Goal: Information Seeking & Learning: Check status

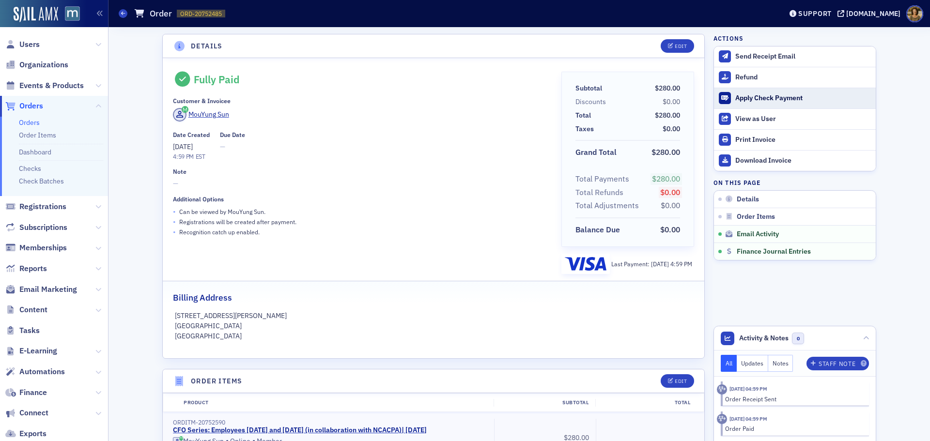
scroll to position [701, 0]
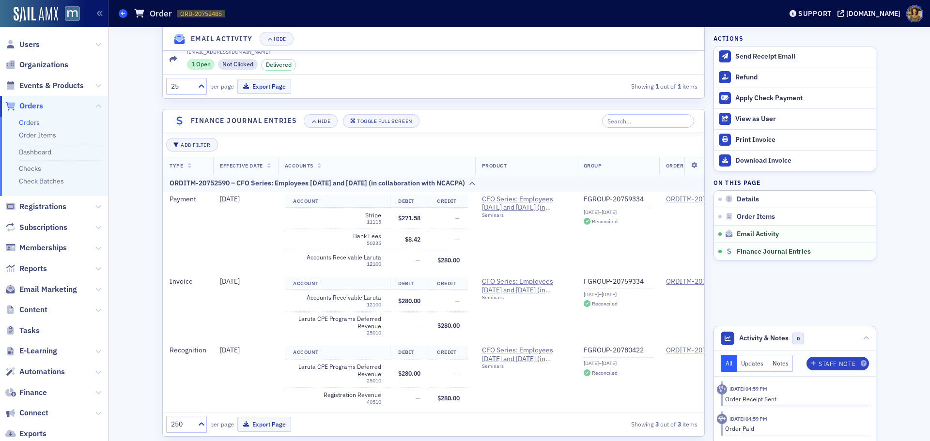
click at [123, 14] on icon at bounding box center [123, 13] width 4 height 4
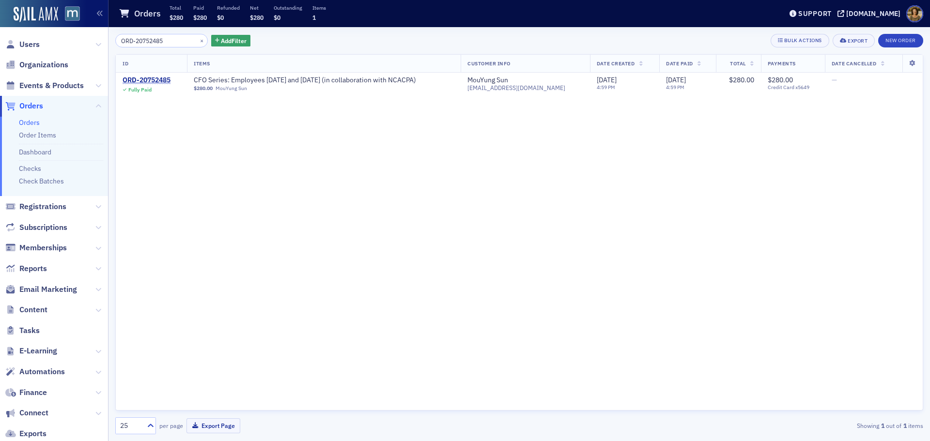
drag, startPoint x: 169, startPoint y: 40, endPoint x: 118, endPoint y: 39, distance: 51.3
click at [118, 39] on input "ORD-20752485" at bounding box center [161, 41] width 92 height 14
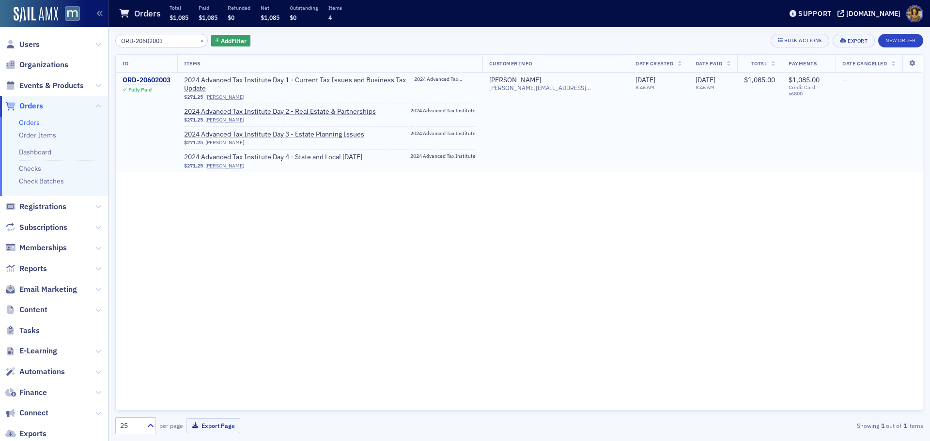
type input "ORD-20602003"
drag, startPoint x: 157, startPoint y: 80, endPoint x: 262, endPoint y: 29, distance: 116.1
click at [158, 79] on div "ORD-20602003" at bounding box center [147, 80] width 48 height 9
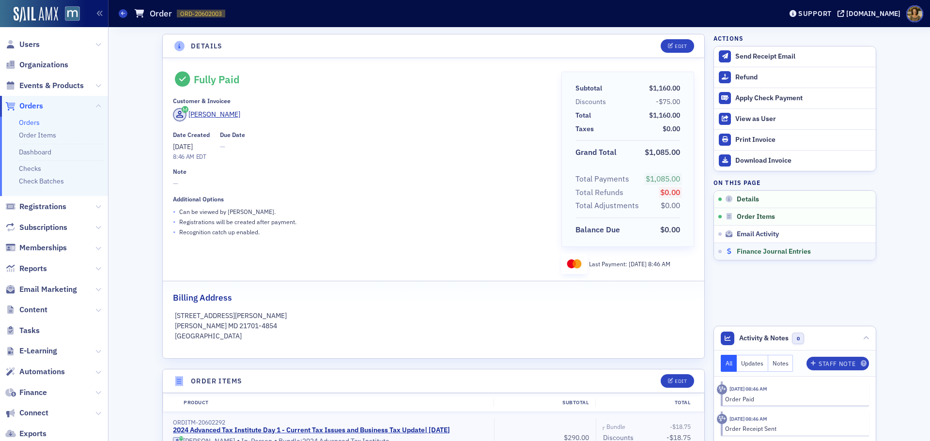
click at [797, 249] on span "Finance Journal Entries" at bounding box center [774, 251] width 74 height 9
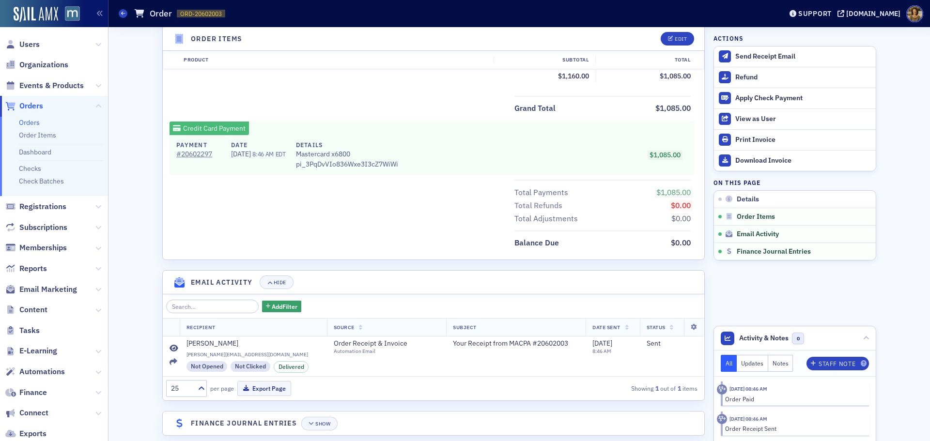
scroll to position [586, 0]
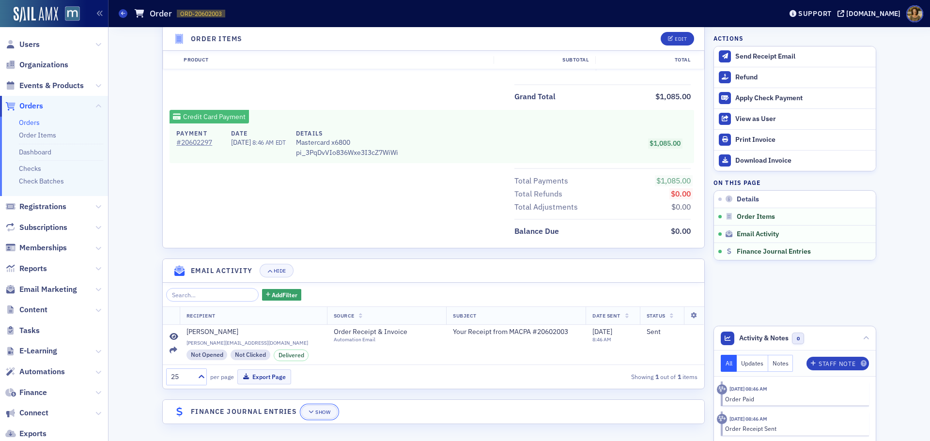
drag, startPoint x: 319, startPoint y: 409, endPoint x: 338, endPoint y: 386, distance: 29.9
click at [319, 408] on button "Show" at bounding box center [319, 412] width 36 height 14
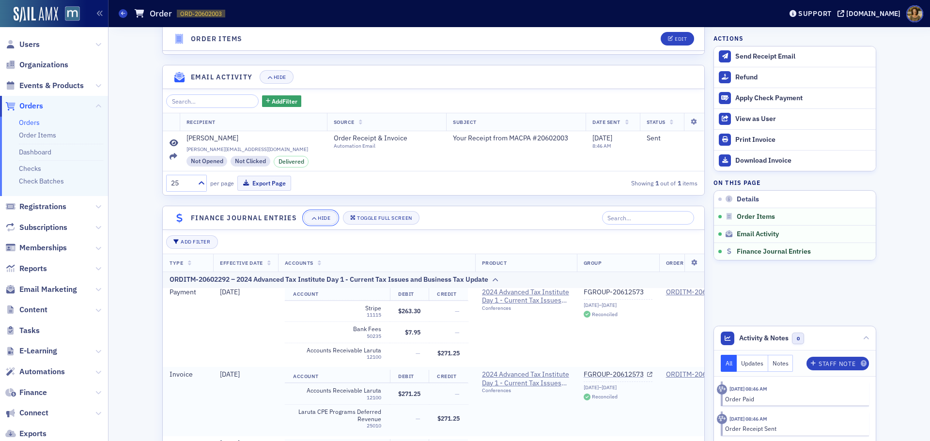
scroll to position [0, 0]
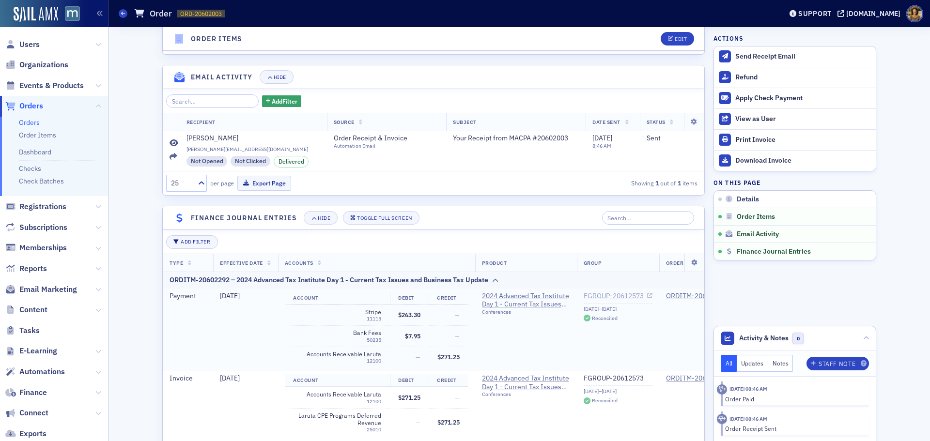
click at [597, 297] on link "FGROUP-20612573" at bounding box center [618, 296] width 69 height 9
click at [121, 15] on span at bounding box center [123, 13] width 9 height 9
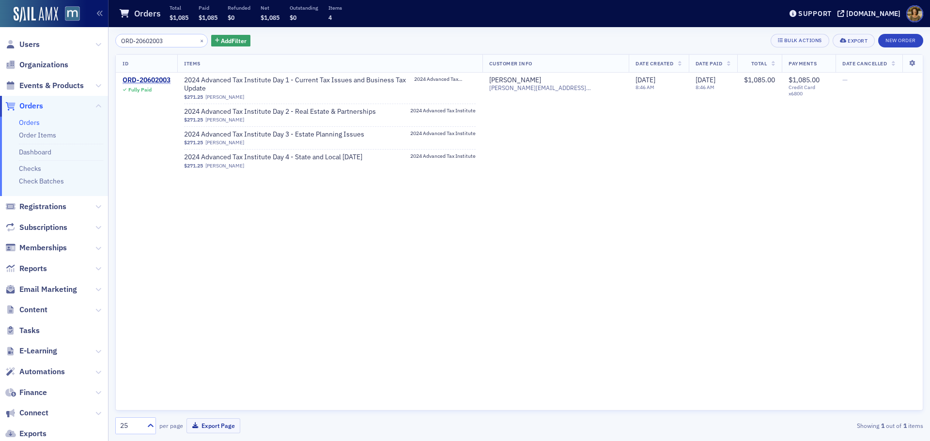
drag, startPoint x: 169, startPoint y: 41, endPoint x: 106, endPoint y: 42, distance: 63.9
click at [106, 42] on div "Users Organizations Events & Products Orders Orders Order Items Dashboard Check…" at bounding box center [465, 220] width 930 height 441
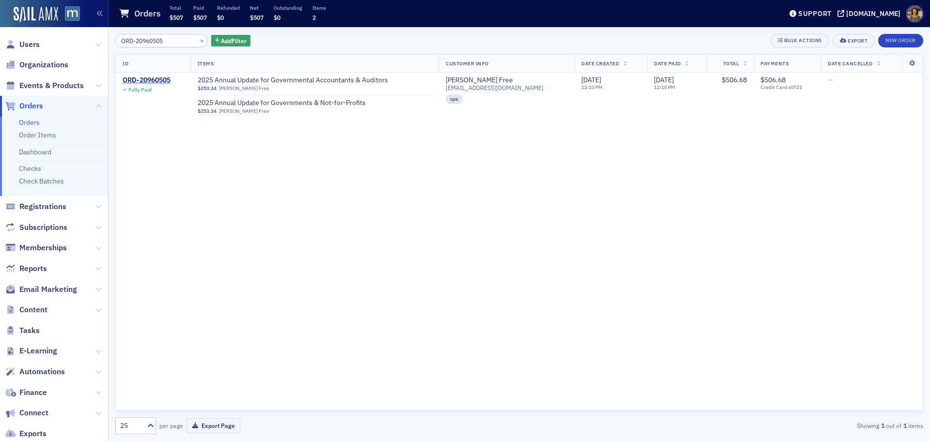
type input "ORD-20960505"
click at [151, 78] on div "ORD-20960505" at bounding box center [147, 80] width 48 height 9
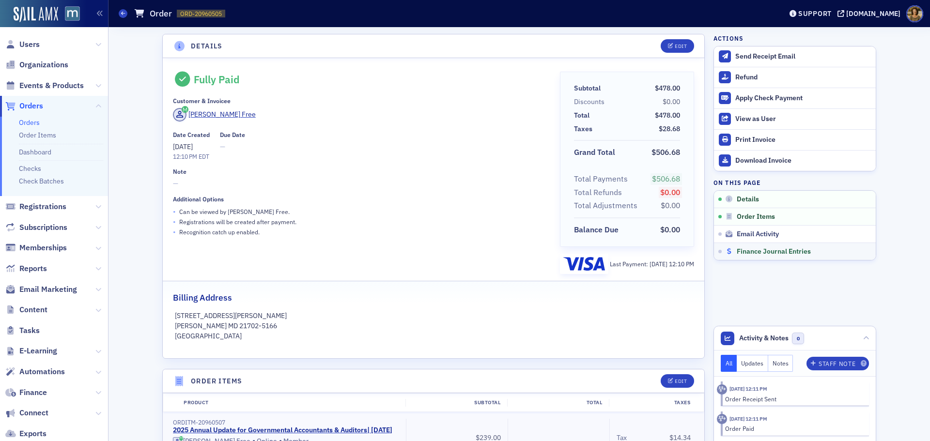
click at [781, 255] on span "Finance Journal Entries" at bounding box center [774, 251] width 74 height 9
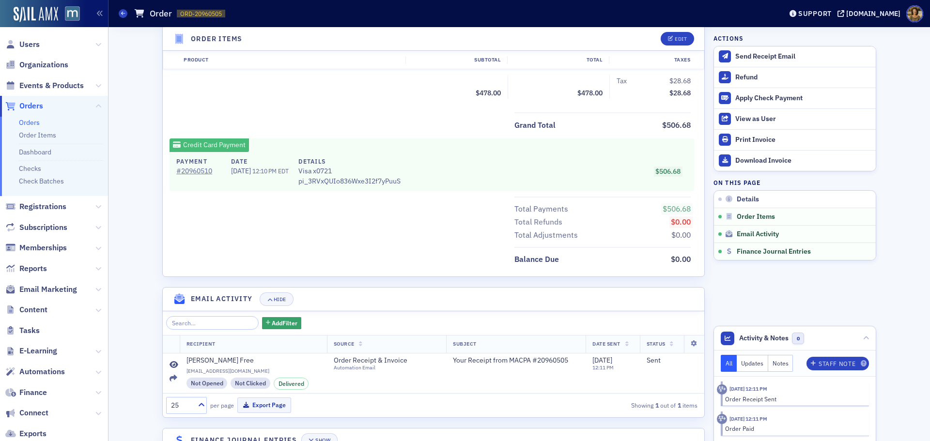
scroll to position [482, 0]
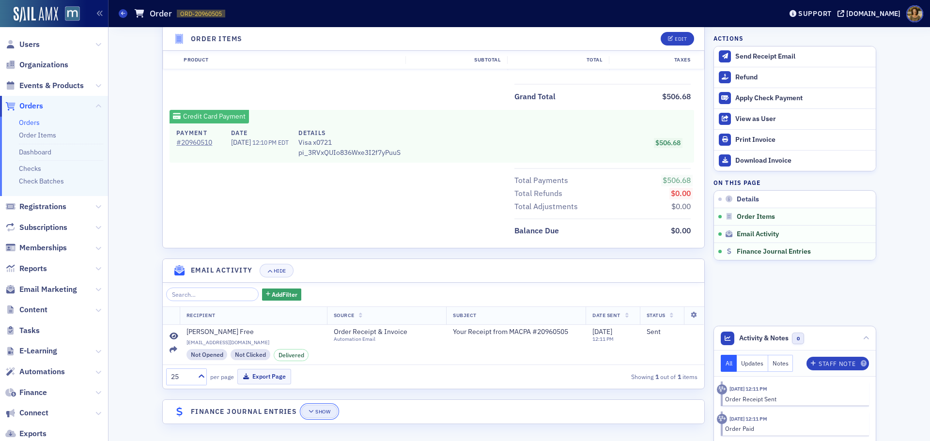
click at [323, 407] on button "Show" at bounding box center [319, 412] width 36 height 14
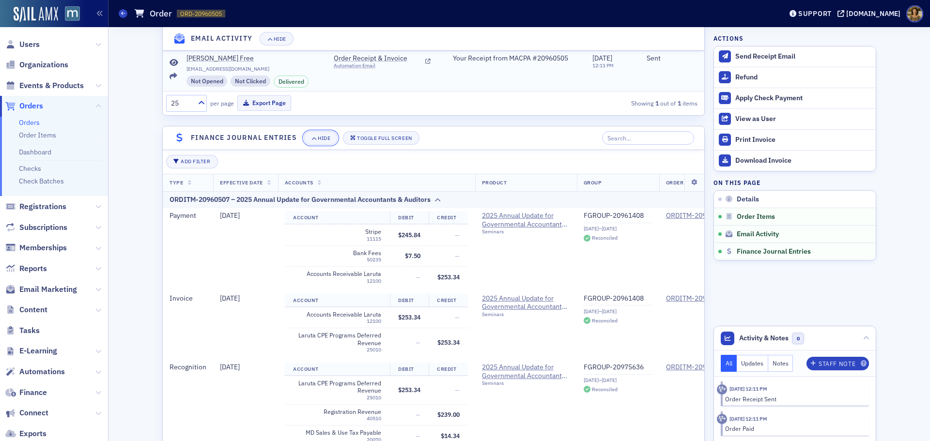
scroll to position [772, 0]
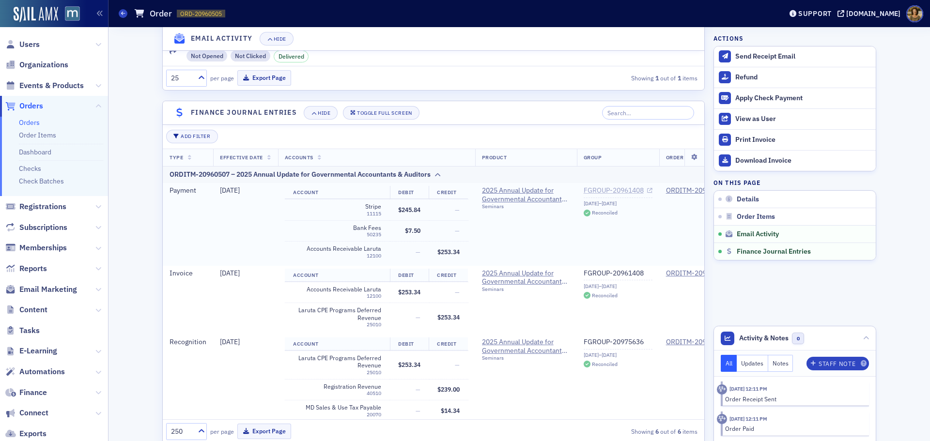
click at [619, 195] on link "FGROUP-20961408" at bounding box center [618, 190] width 69 height 9
click at [121, 15] on icon at bounding box center [123, 13] width 4 height 4
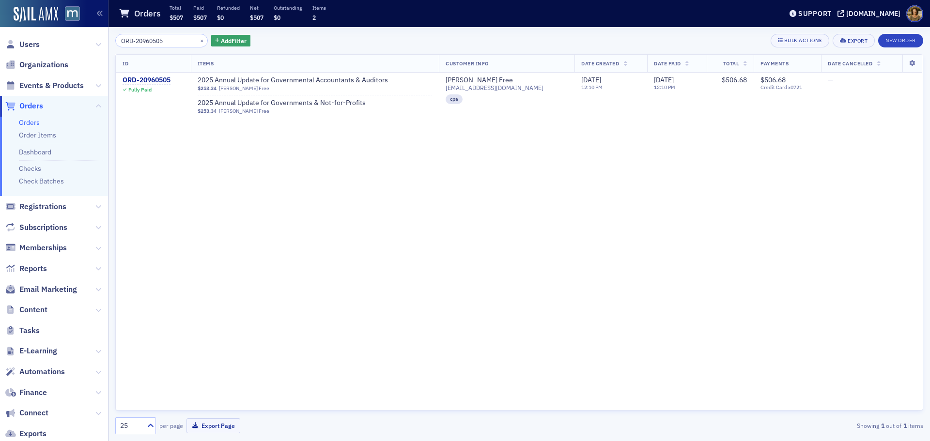
drag, startPoint x: 177, startPoint y: 42, endPoint x: 94, endPoint y: 42, distance: 82.3
click at [94, 42] on div "Users Organizations Events & Products Orders Orders Order Items Dashboard Check…" at bounding box center [465, 220] width 930 height 441
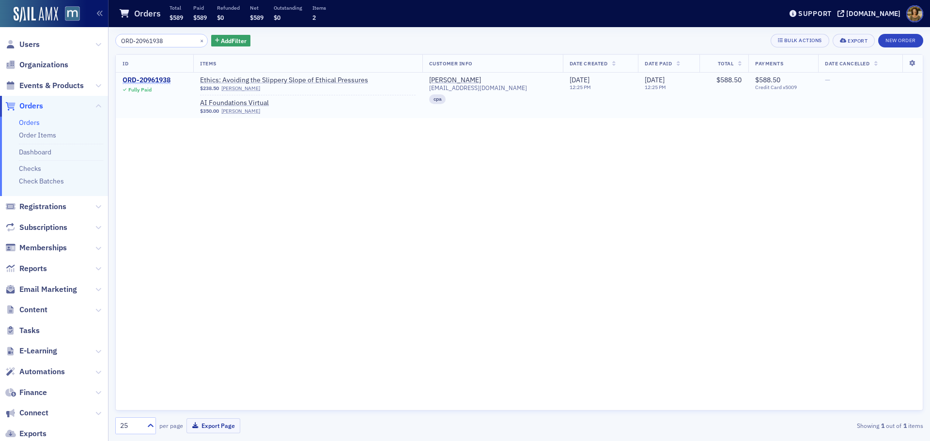
type input "ORD-20961938"
click at [162, 76] on div "ORD-20961938" at bounding box center [147, 80] width 48 height 9
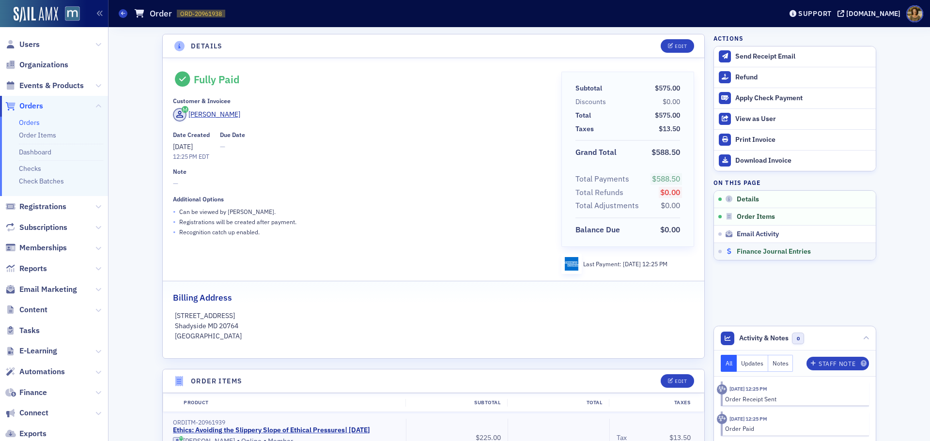
click at [774, 252] on span "Finance Journal Entries" at bounding box center [774, 251] width 74 height 9
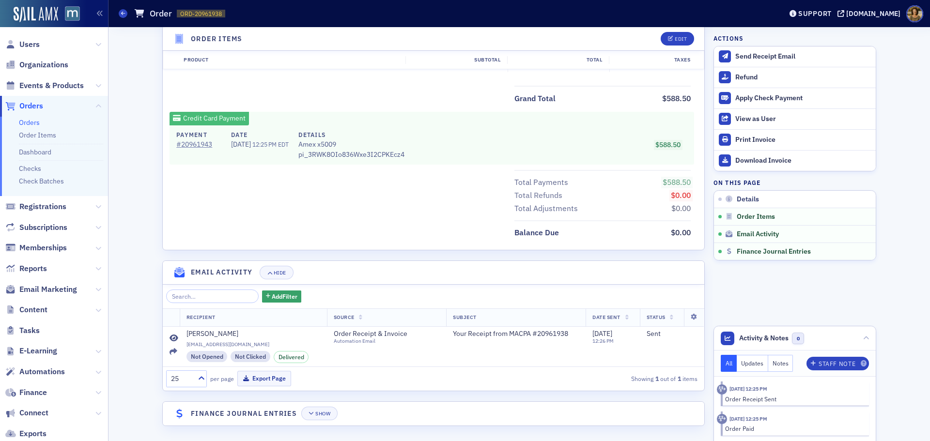
scroll to position [474, 0]
click at [319, 412] on div "Show" at bounding box center [322, 411] width 15 height 5
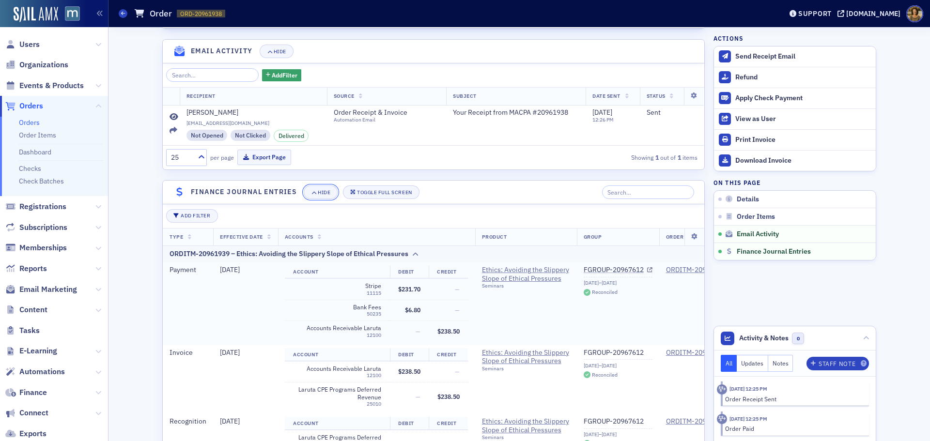
scroll to position [716, 0]
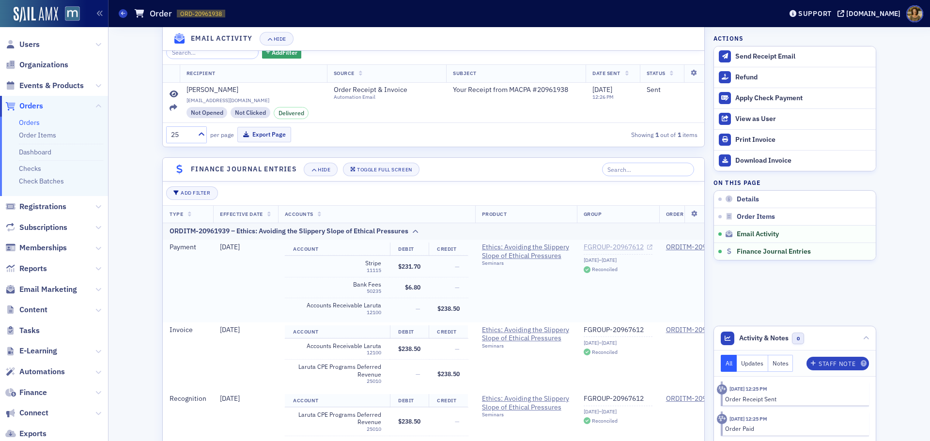
click at [614, 249] on link "FGROUP-20967612" at bounding box center [618, 247] width 69 height 9
click at [122, 14] on icon at bounding box center [123, 13] width 4 height 4
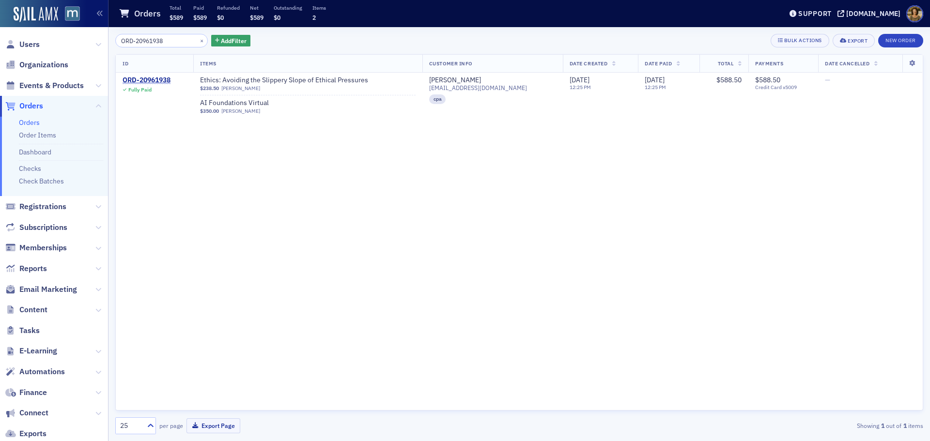
drag, startPoint x: 170, startPoint y: 41, endPoint x: 102, endPoint y: 42, distance: 68.3
click at [102, 42] on div "Users Organizations Events & Products Orders Orders Order Items Dashboard Check…" at bounding box center [465, 220] width 930 height 441
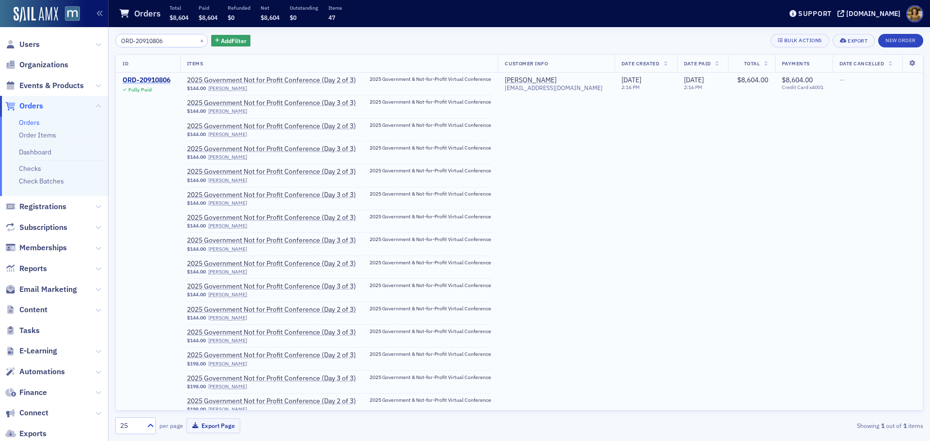
type input "ORD-20910806"
click at [160, 80] on div "ORD-20910806" at bounding box center [147, 80] width 48 height 9
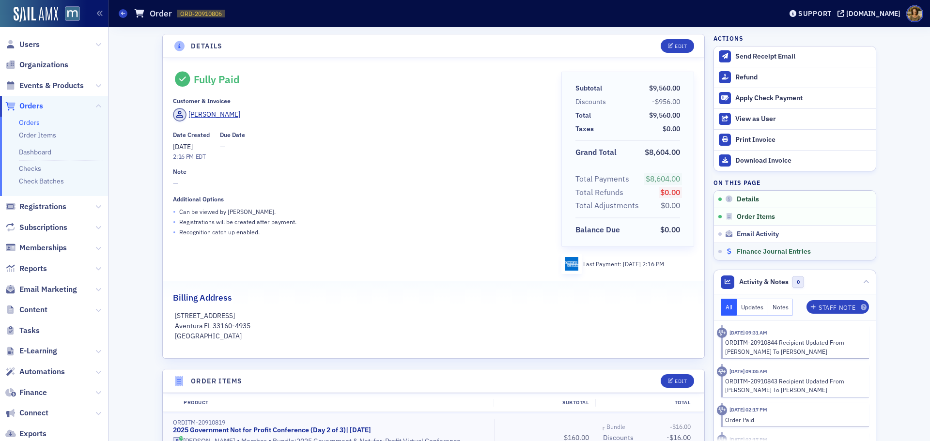
click at [746, 248] on span "Finance Journal Entries" at bounding box center [774, 251] width 74 height 9
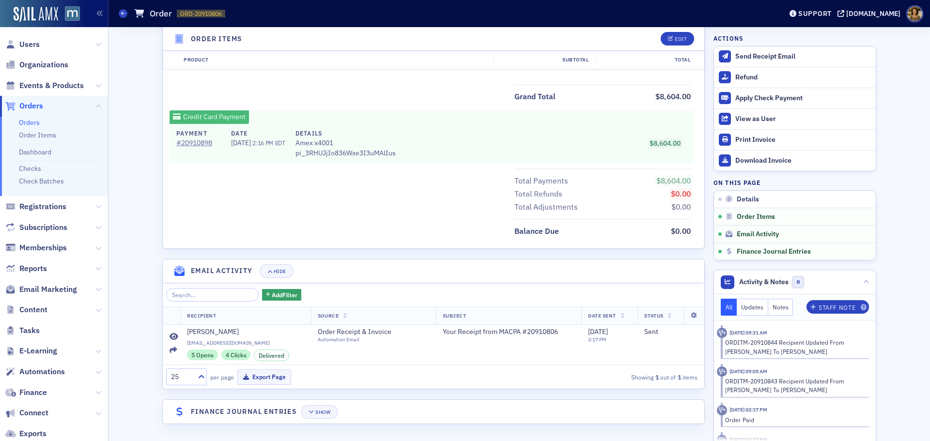
scroll to position [2815, 0]
click at [315, 414] on div "Show" at bounding box center [322, 412] width 15 height 5
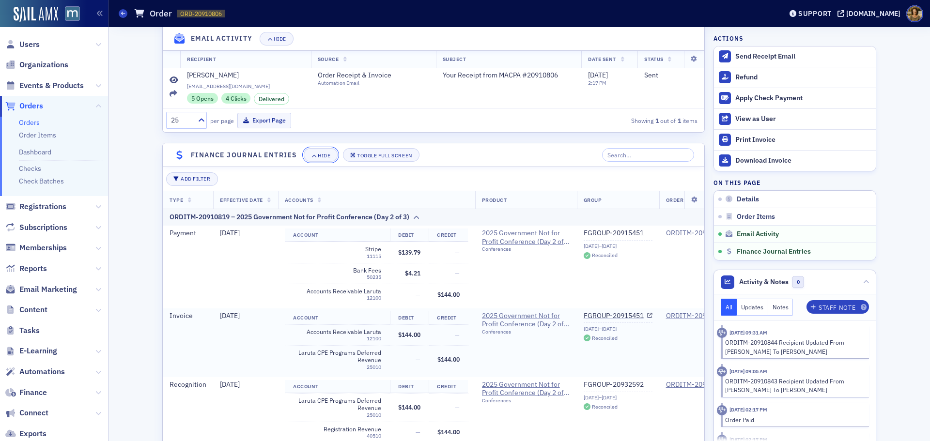
scroll to position [3052, 0]
click at [591, 237] on link "FGROUP-20915451" at bounding box center [618, 233] width 69 height 9
click at [123, 10] on span at bounding box center [123, 13] width 9 height 9
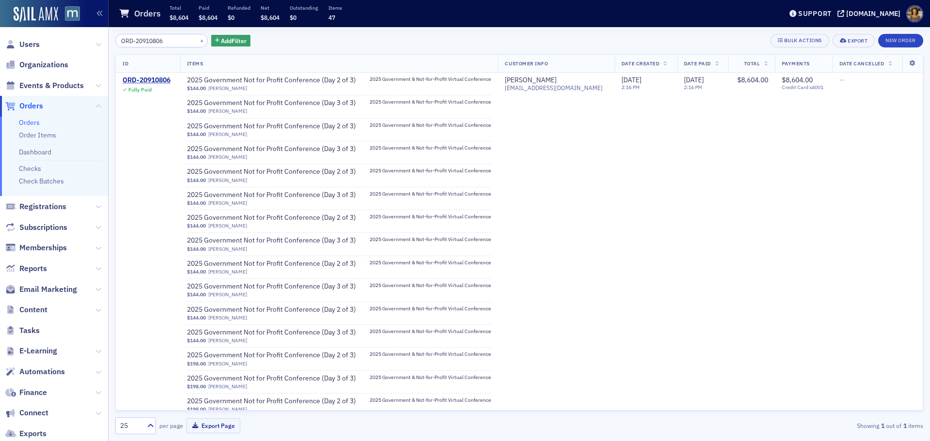
drag, startPoint x: 155, startPoint y: 38, endPoint x: 112, endPoint y: 39, distance: 42.6
click at [112, 39] on div "ORD-20910806 × Add Filter Bulk Actions Export New Order ID Items Customer Info …" at bounding box center [518, 234] width 821 height 414
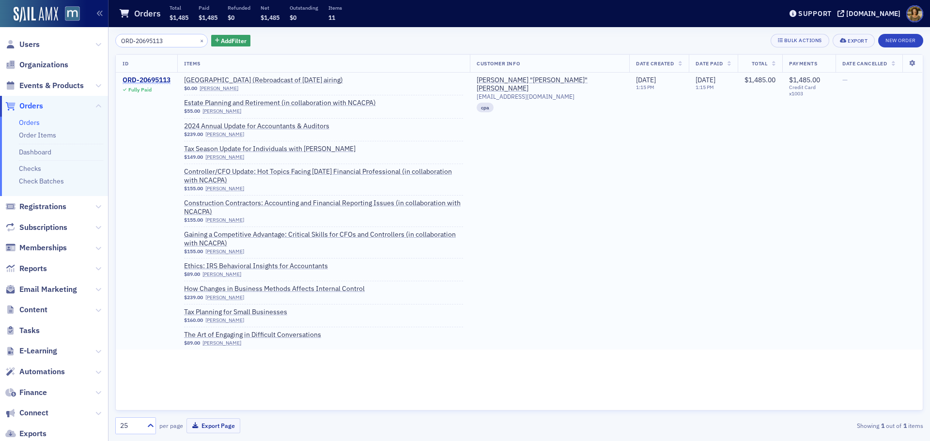
type input "ORD-20695113"
click at [152, 79] on div "ORD-20695113" at bounding box center [147, 80] width 48 height 9
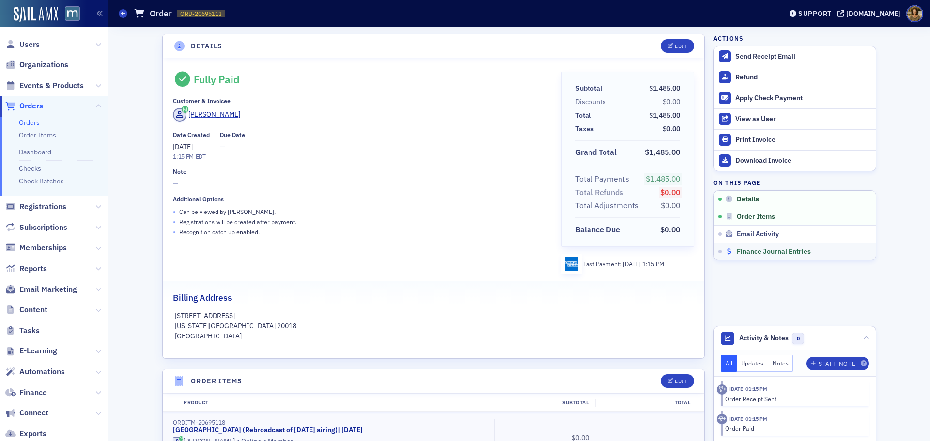
click at [762, 252] on span "Finance Journal Entries" at bounding box center [774, 251] width 74 height 9
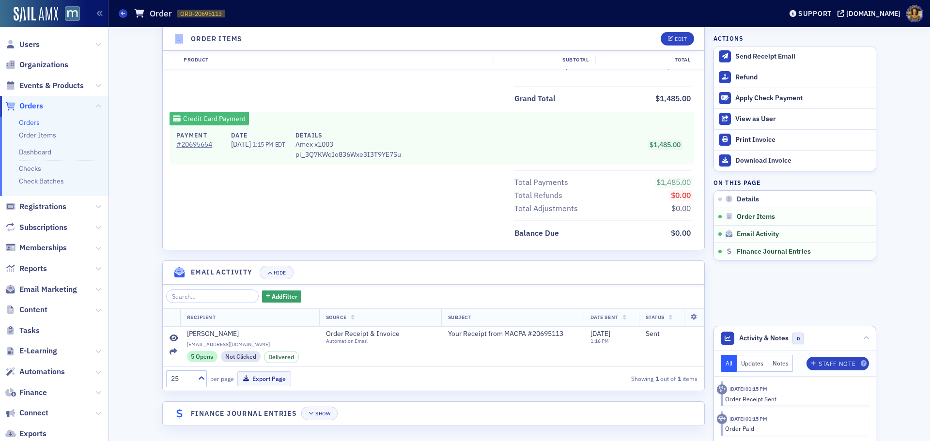
scroll to position [945, 0]
drag, startPoint x: 320, startPoint y: 414, endPoint x: 355, endPoint y: 376, distance: 51.7
click at [320, 414] on div "Show" at bounding box center [322, 411] width 15 height 5
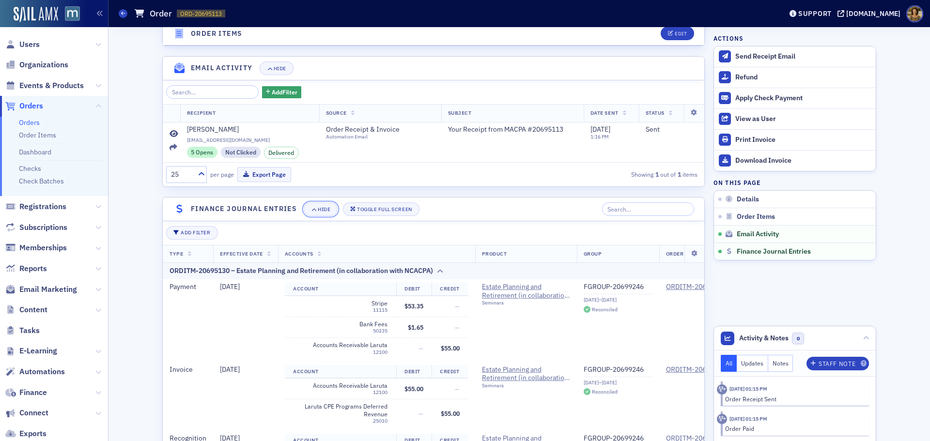
scroll to position [1236, 0]
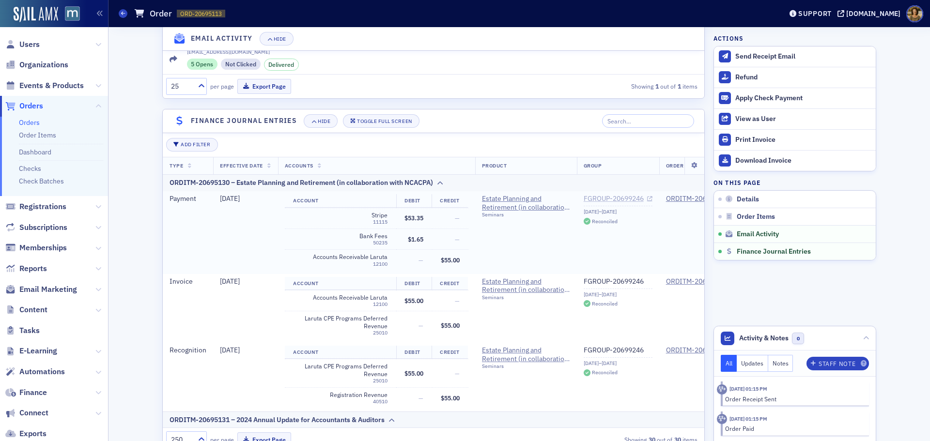
click at [614, 200] on link "FGROUP-20699246" at bounding box center [618, 199] width 69 height 9
click at [123, 15] on icon at bounding box center [123, 13] width 4 height 4
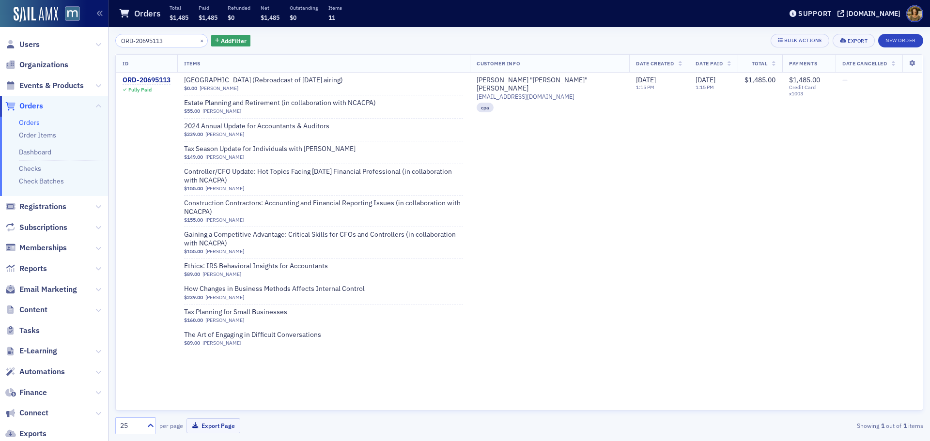
drag, startPoint x: 170, startPoint y: 41, endPoint x: 120, endPoint y: 45, distance: 50.0
click at [120, 45] on input "ORD-20695113" at bounding box center [161, 41] width 92 height 14
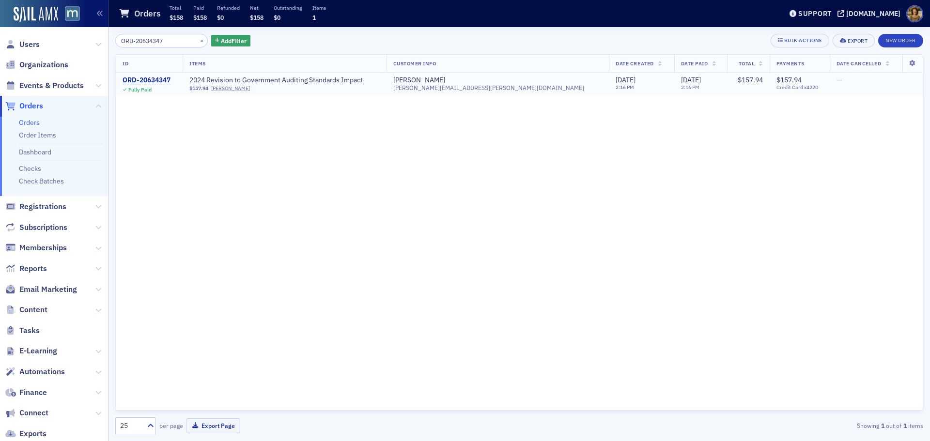
type input "ORD-20634347"
click at [153, 80] on div "ORD-20634347" at bounding box center [147, 80] width 48 height 9
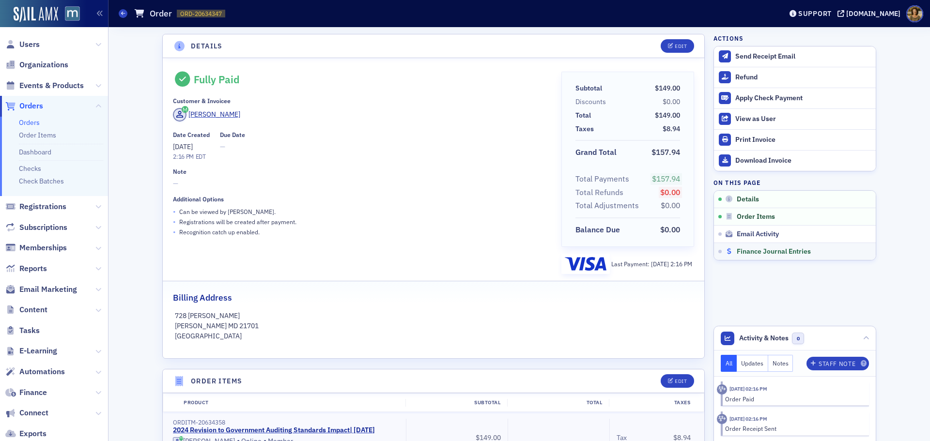
click at [759, 248] on span "Finance Journal Entries" at bounding box center [774, 251] width 74 height 9
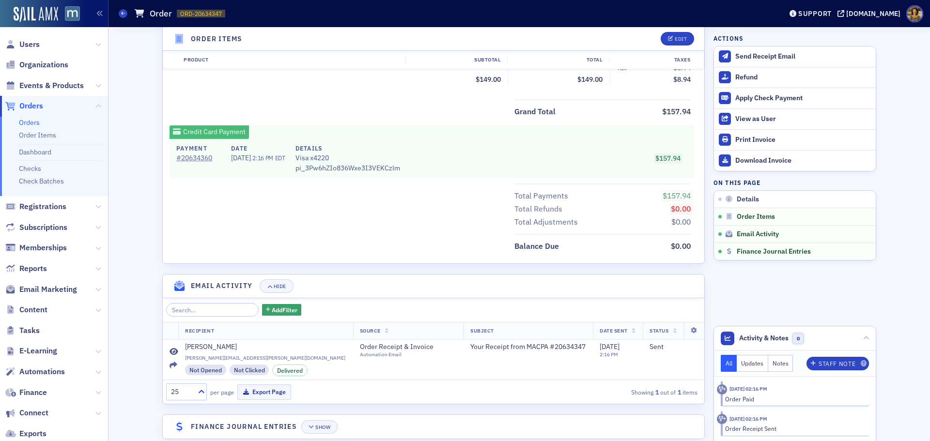
scroll to position [422, 0]
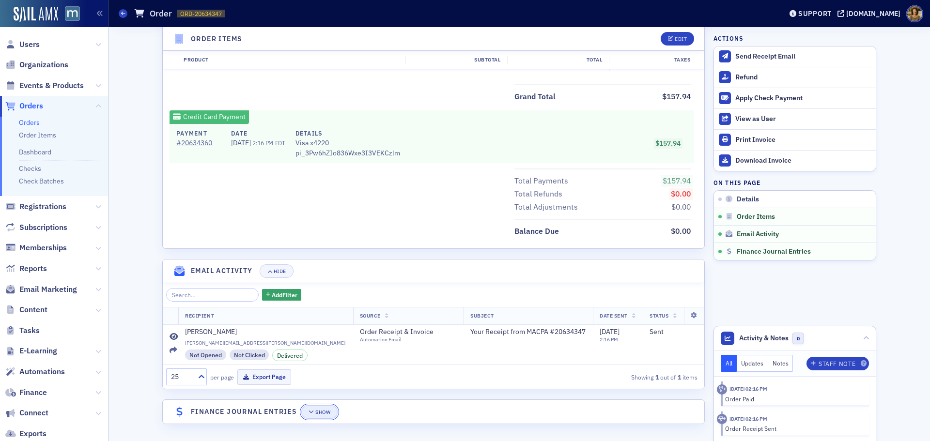
click at [317, 411] on div "Show" at bounding box center [322, 412] width 15 height 5
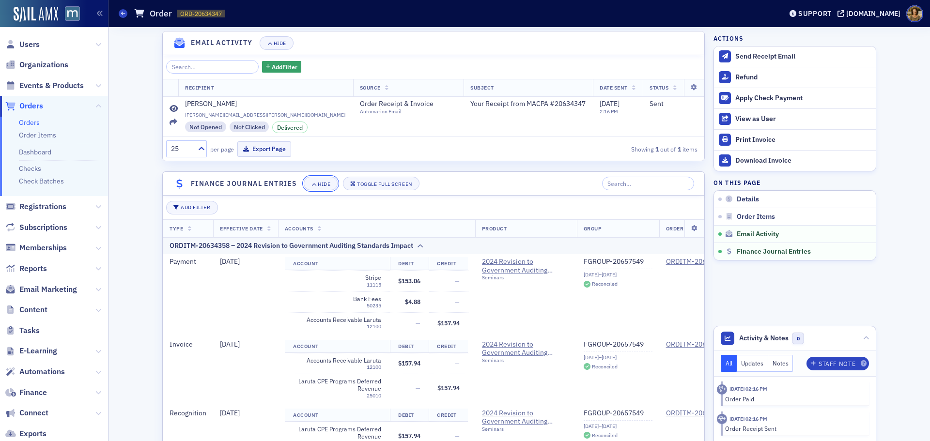
scroll to position [664, 0]
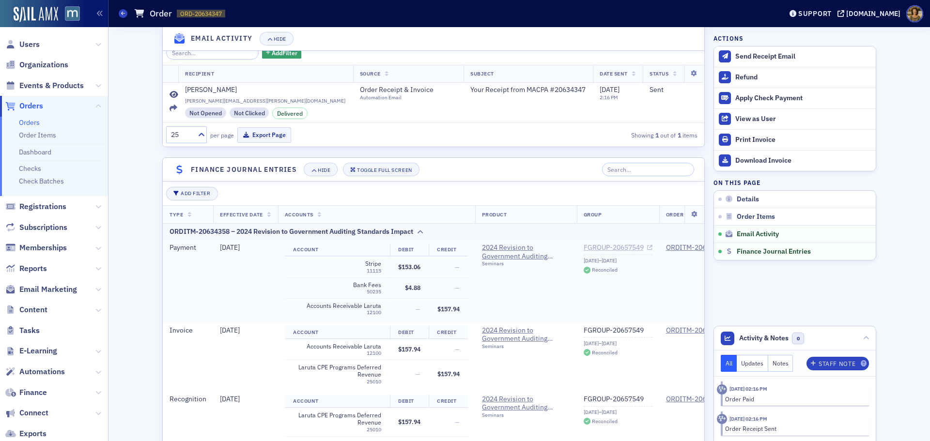
click at [615, 249] on link "FGROUP-20657549" at bounding box center [618, 248] width 69 height 9
click at [124, 14] on icon at bounding box center [123, 13] width 4 height 4
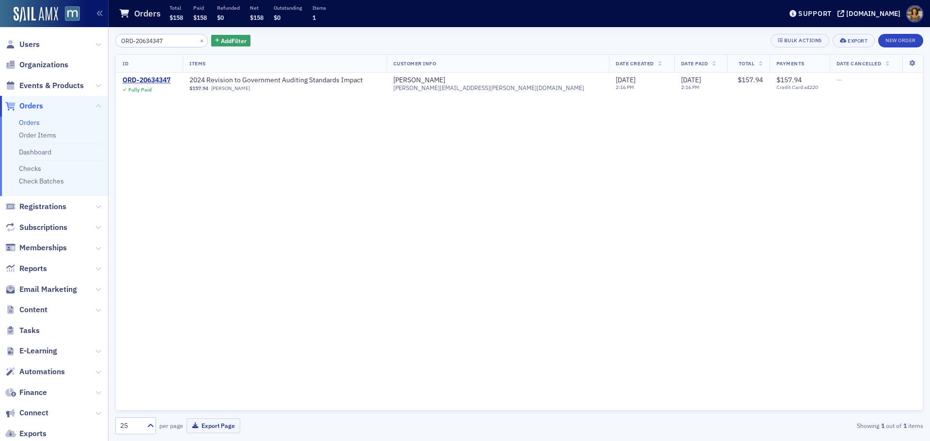
drag, startPoint x: 173, startPoint y: 40, endPoint x: 96, endPoint y: 45, distance: 77.1
click at [96, 45] on div "Users Organizations Events & Products Orders Orders Order Items Dashboard Check…" at bounding box center [465, 220] width 930 height 441
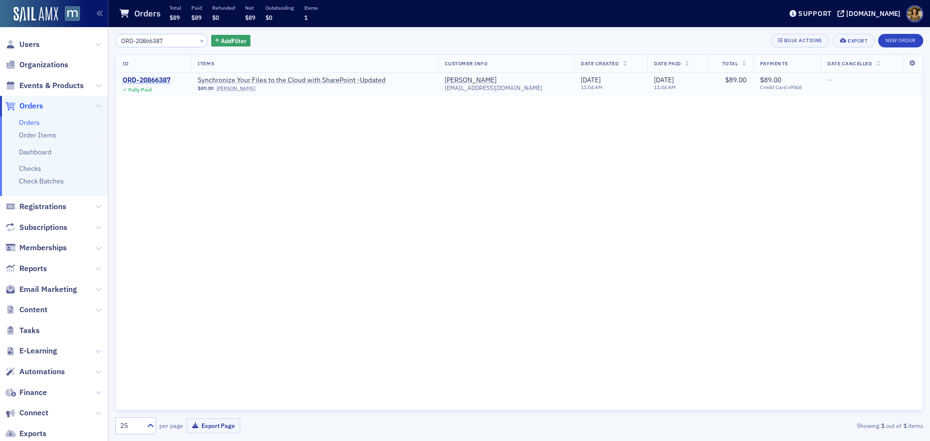
type input "ORD-20866387"
click at [158, 80] on div "ORD-20866387" at bounding box center [147, 80] width 48 height 9
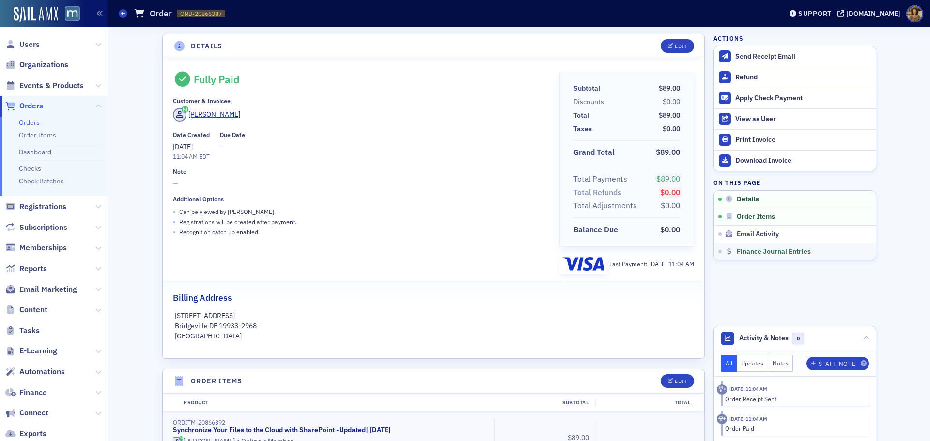
click at [754, 246] on link "Finance Journal Entries" at bounding box center [795, 251] width 162 height 17
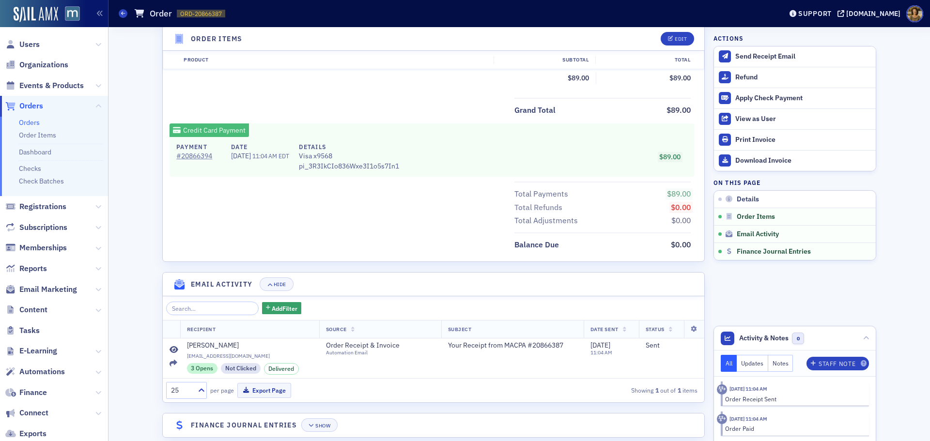
scroll to position [411, 0]
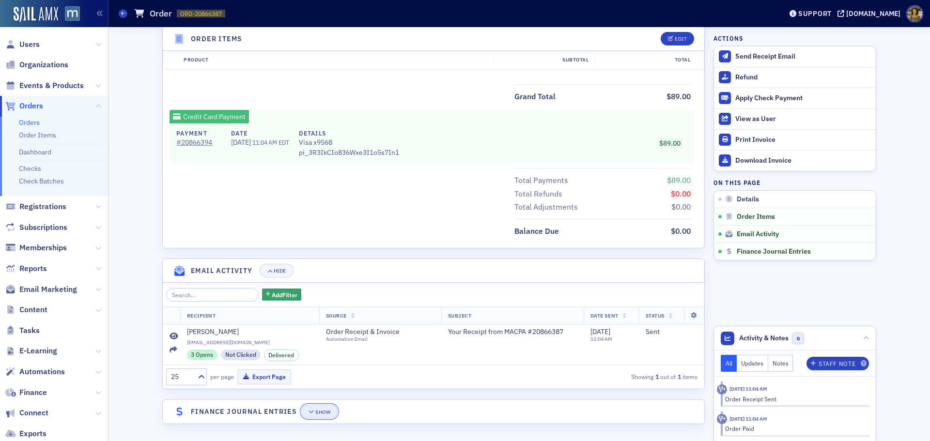
click at [318, 408] on button "Show" at bounding box center [319, 412] width 36 height 14
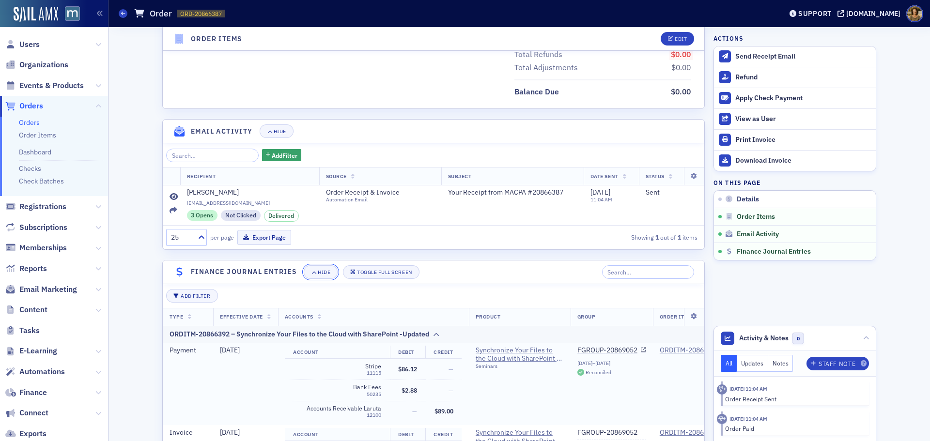
scroll to position [653, 0]
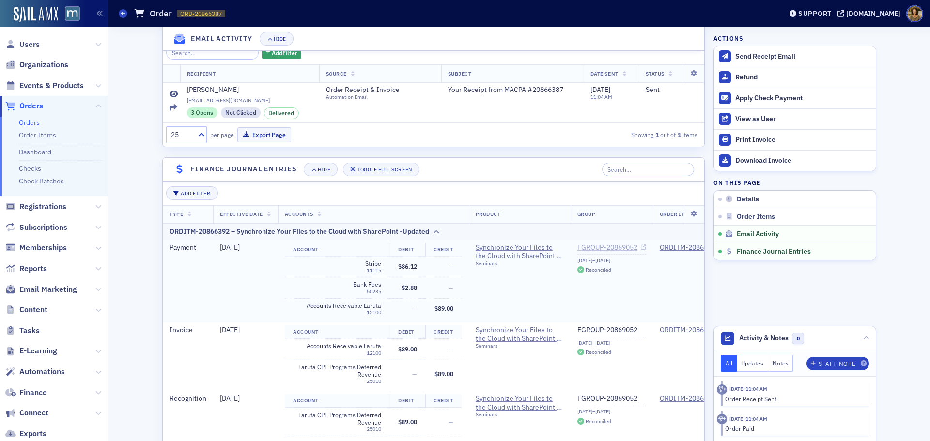
click at [586, 245] on link "FGROUP-20869052" at bounding box center [611, 248] width 69 height 9
drag, startPoint x: 123, startPoint y: 14, endPoint x: 129, endPoint y: 14, distance: 5.8
click at [123, 14] on icon at bounding box center [123, 13] width 4 height 4
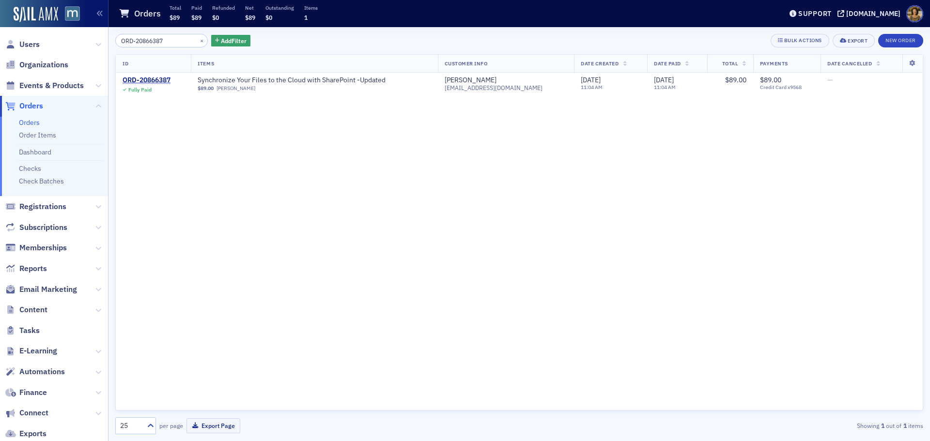
drag, startPoint x: 169, startPoint y: 42, endPoint x: 109, endPoint y: 41, distance: 60.1
click at [109, 41] on div "ORD-20866387 × Add Filter Bulk Actions Export New Order ID Items Customer Info …" at bounding box center [518, 234] width 821 height 414
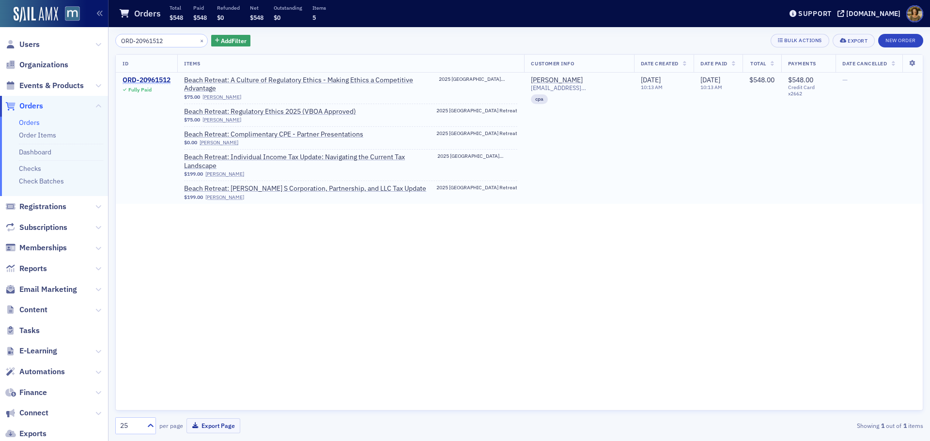
type input "ORD-20961512"
click at [150, 78] on div "ORD-20961512" at bounding box center [147, 80] width 48 height 9
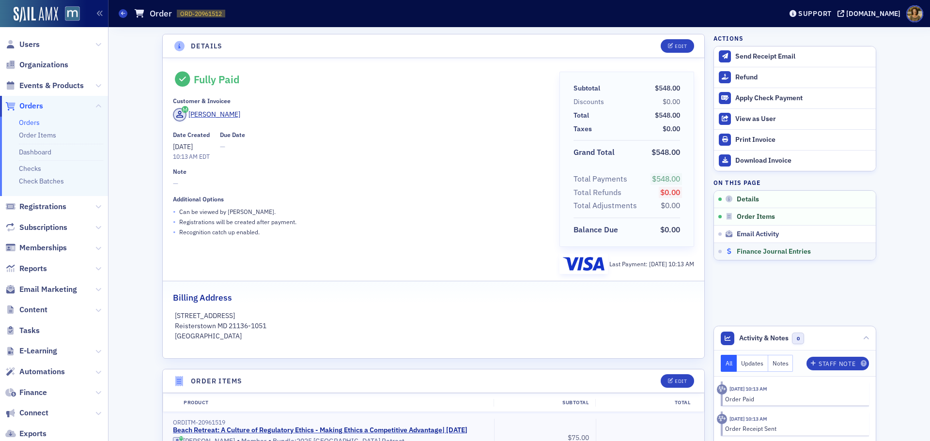
click at [744, 252] on span "Finance Journal Entries" at bounding box center [774, 251] width 74 height 9
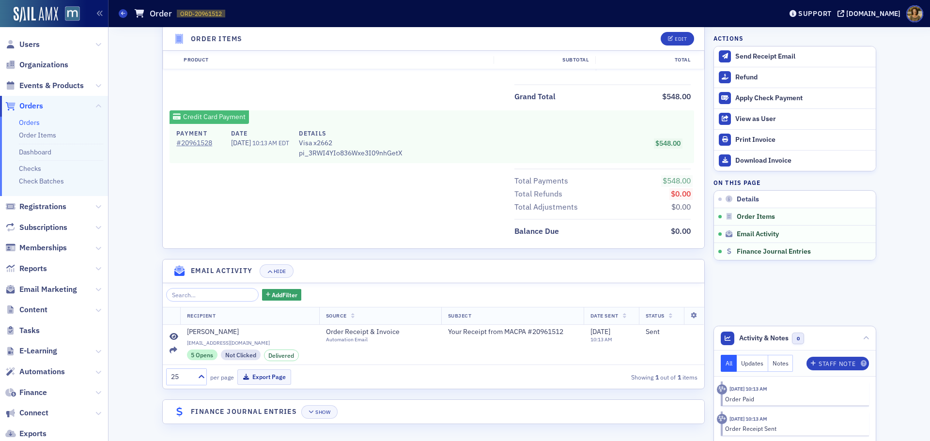
scroll to position [623, 0]
click at [747, 250] on span "Finance Journal Entries" at bounding box center [774, 251] width 74 height 9
drag, startPoint x: 310, startPoint y: 409, endPoint x: 336, endPoint y: 386, distance: 34.6
click at [312, 408] on button "Show" at bounding box center [319, 412] width 36 height 14
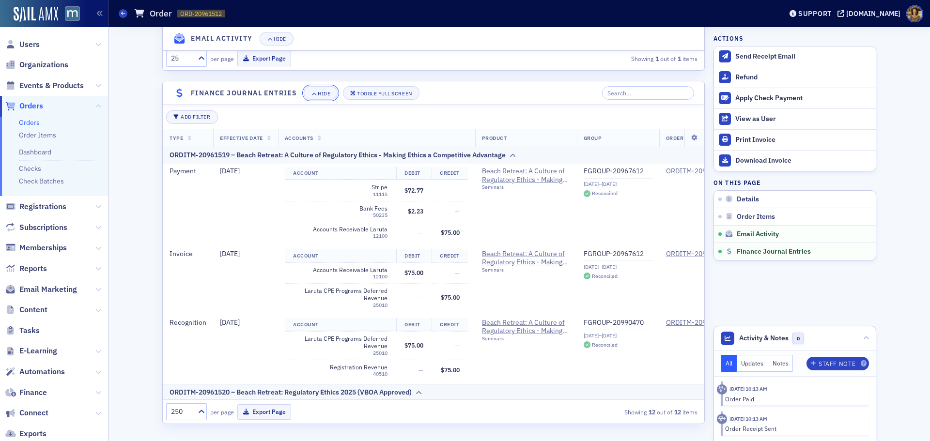
scroll to position [941, 0]
click at [592, 171] on link "FGROUP-20967612" at bounding box center [618, 171] width 69 height 9
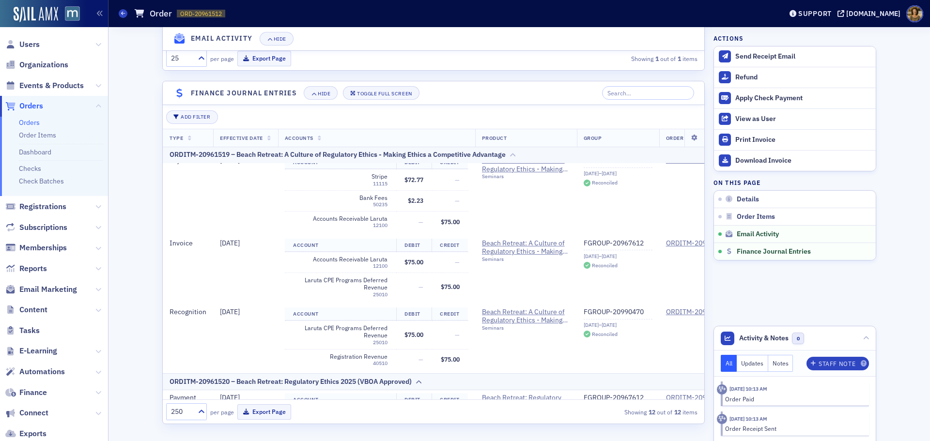
scroll to position [0, 0]
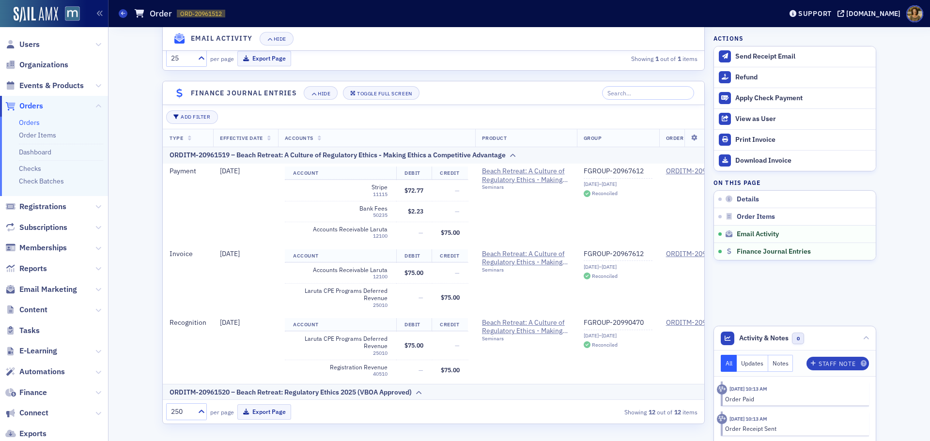
click at [116, 13] on header "Orders Order ORD-20961512 20961512 Support macpa.org" at bounding box center [518, 13] width 821 height 27
click at [122, 15] on icon at bounding box center [123, 13] width 4 height 4
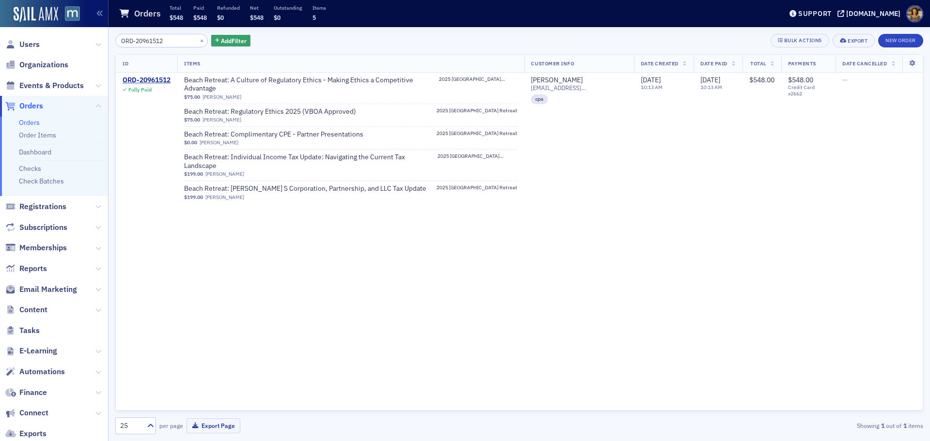
drag, startPoint x: 180, startPoint y: 36, endPoint x: 117, endPoint y: 40, distance: 62.6
click at [117, 40] on input "ORD-20961512" at bounding box center [161, 41] width 92 height 14
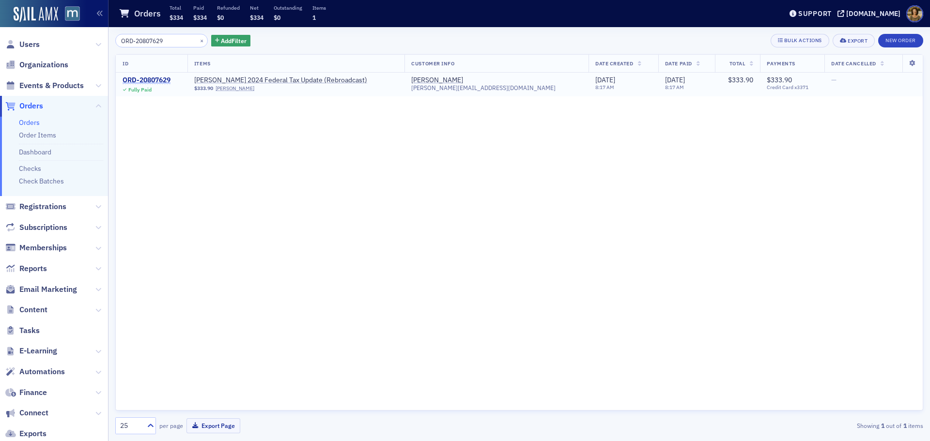
type input "ORD-20807629"
click at [158, 78] on div "ORD-20807629" at bounding box center [147, 80] width 48 height 9
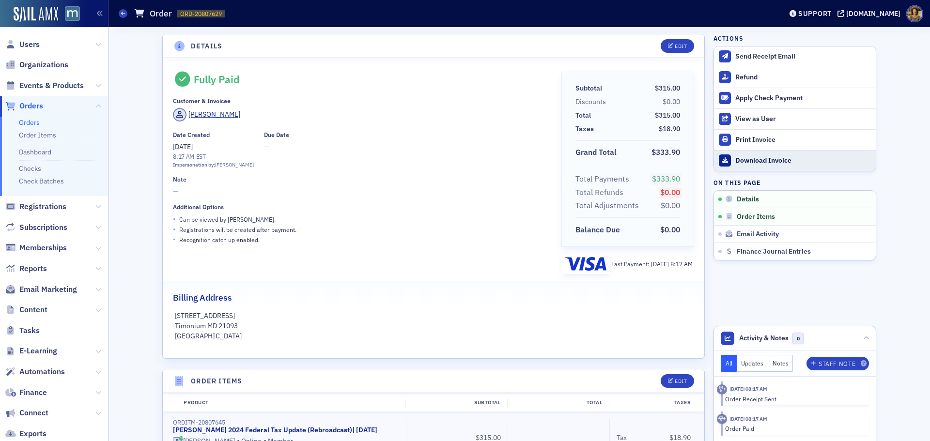
click at [758, 160] on div "Download Invoice" at bounding box center [803, 160] width 136 height 9
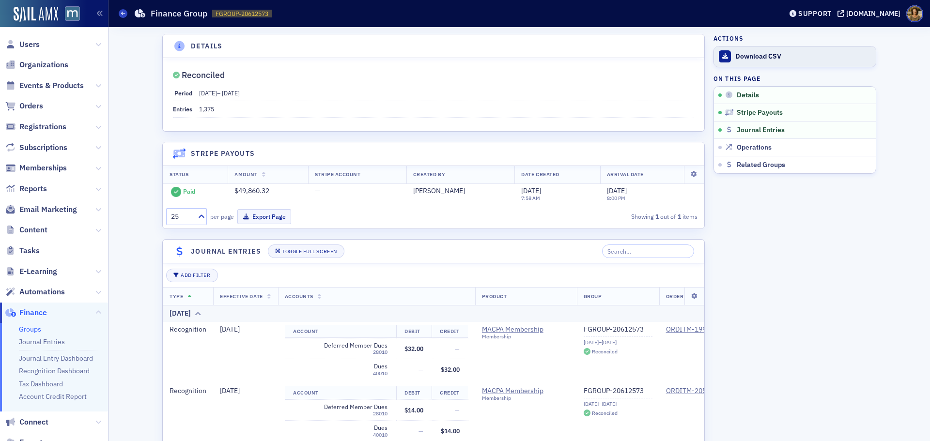
click at [756, 59] on div "Download CSV" at bounding box center [803, 56] width 136 height 9
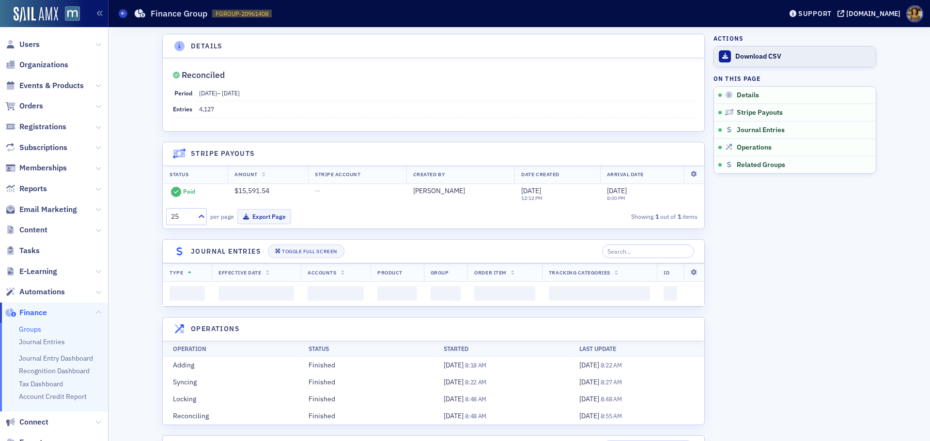
click at [743, 54] on div "Download CSV" at bounding box center [803, 56] width 136 height 9
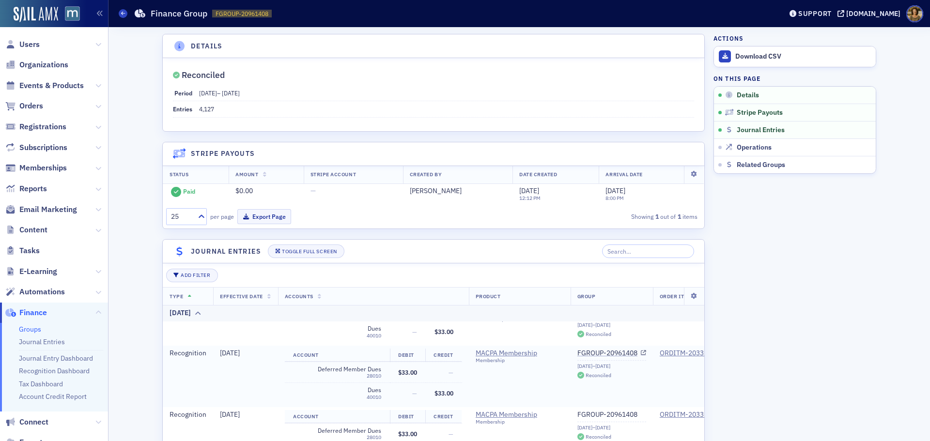
scroll to position [194, 0]
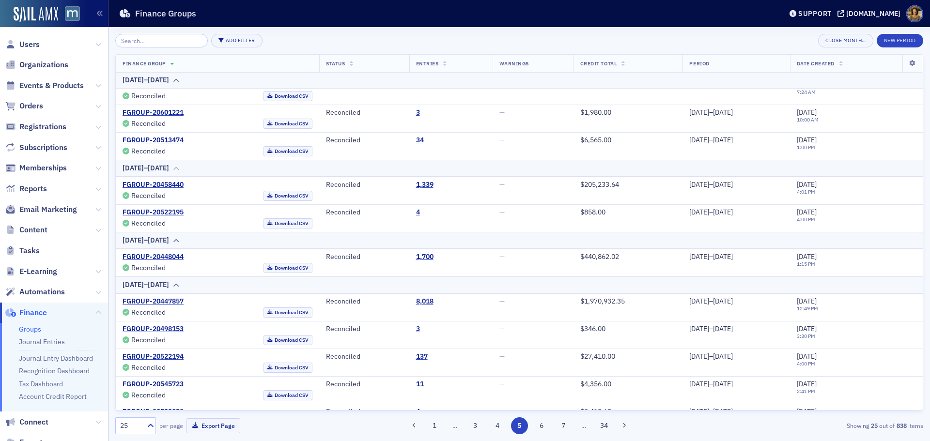
scroll to position [539, 0]
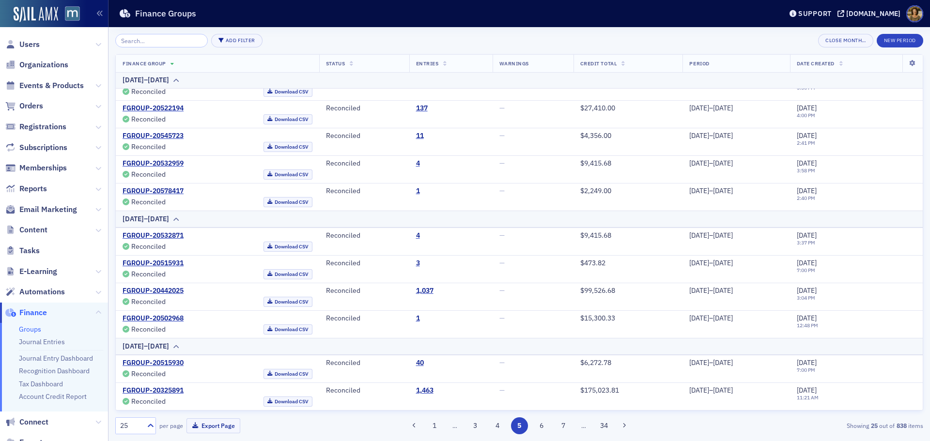
click at [433, 426] on button "1" at bounding box center [434, 425] width 17 height 17
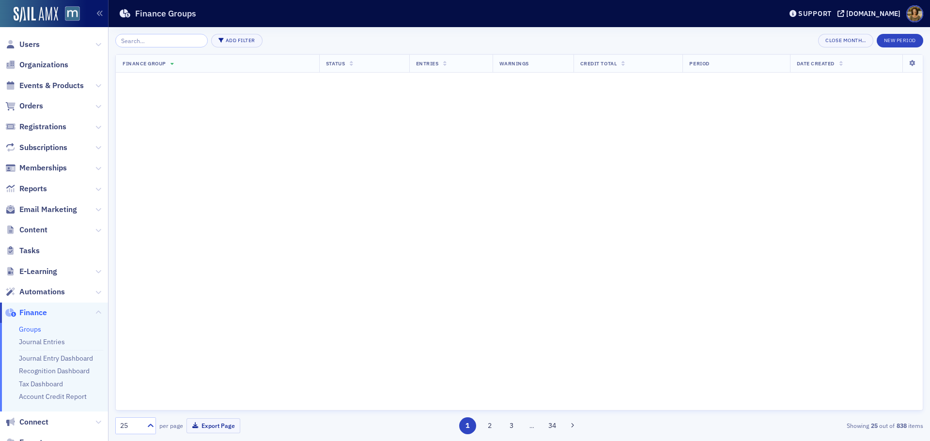
scroll to position [0, 0]
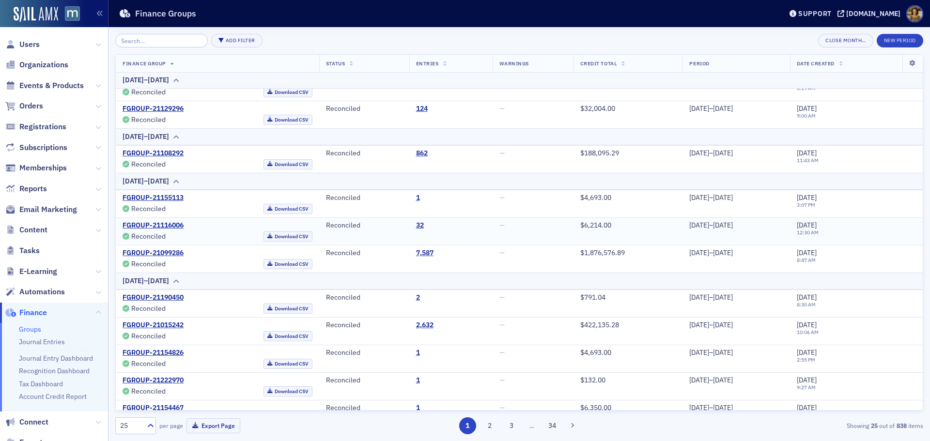
scroll to position [522, 0]
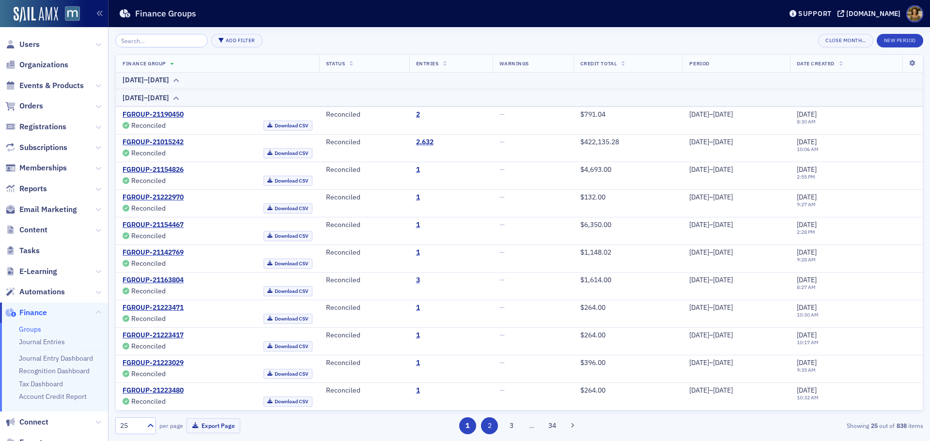
click at [490, 428] on button "2" at bounding box center [489, 425] width 17 height 17
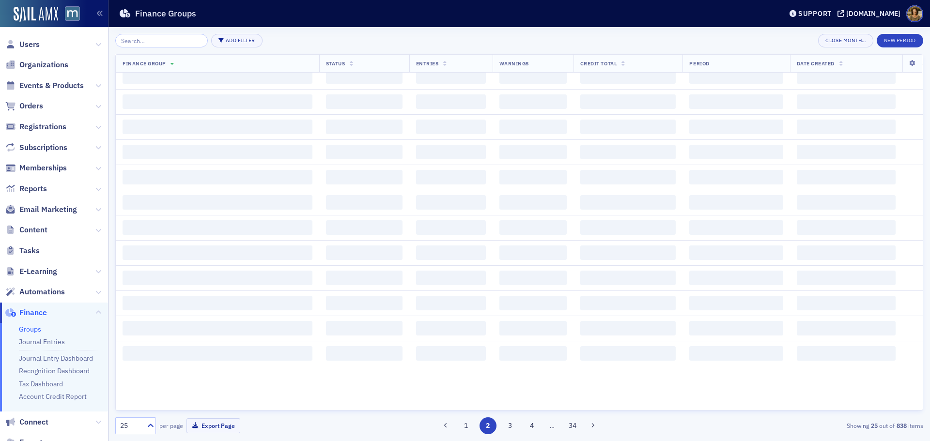
scroll to position [0, 0]
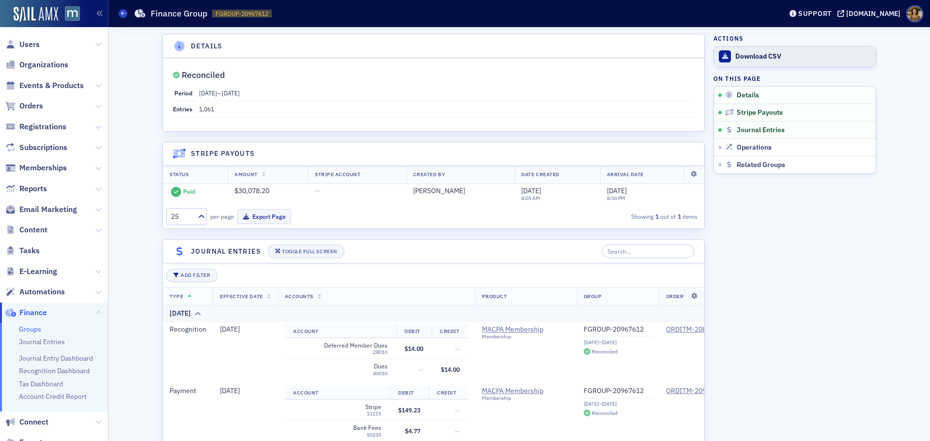
click at [735, 55] on div "Download CSV" at bounding box center [803, 56] width 136 height 9
click at [738, 58] on div "Download CSV" at bounding box center [803, 56] width 136 height 9
click at [735, 57] on div "Download CSV" at bounding box center [803, 56] width 136 height 9
click at [719, 57] on div at bounding box center [725, 56] width 12 height 12
click at [735, 58] on div "Download CSV" at bounding box center [803, 56] width 136 height 9
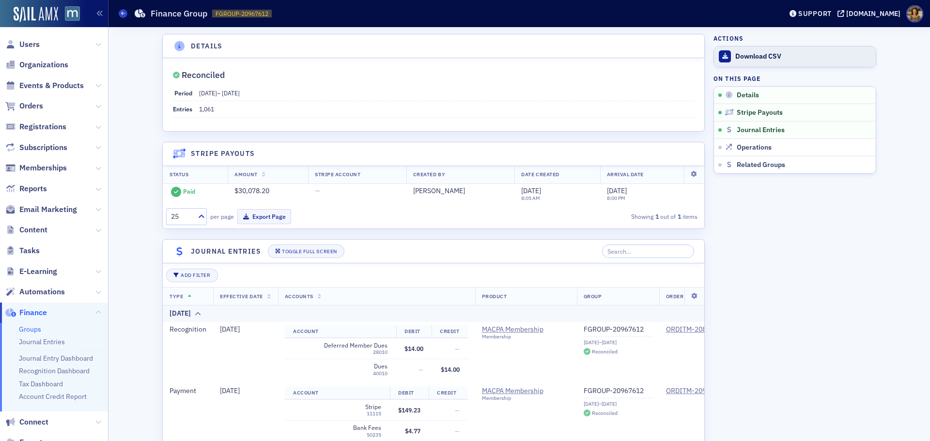
click at [735, 59] on div "Download CSV" at bounding box center [803, 56] width 136 height 9
drag, startPoint x: 904, startPoint y: 114, endPoint x: 887, endPoint y: 109, distance: 17.8
click at [904, 114] on div "Details Reconciled Period 6/4/2025 – 6/10/2025 Entries 1,061 Stripe Payouts Sta…" at bounding box center [519, 396] width 808 height 739
click at [763, 54] on div "Download CSV" at bounding box center [803, 56] width 136 height 9
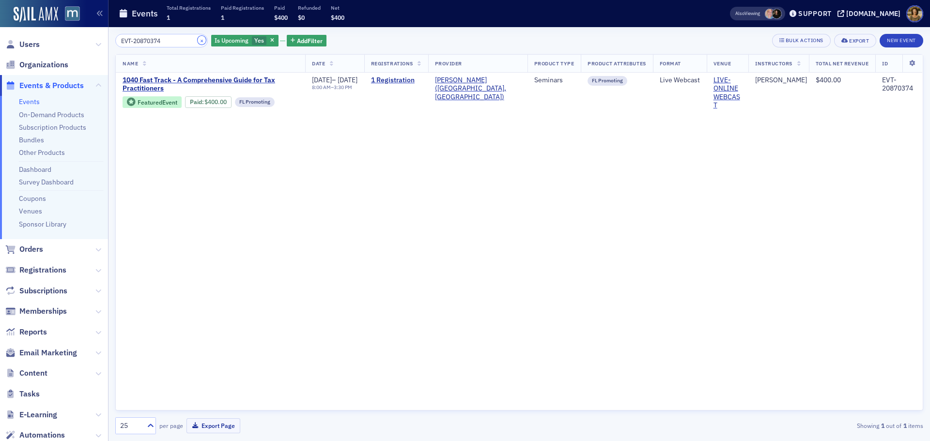
click at [198, 40] on button "×" at bounding box center [202, 40] width 9 height 9
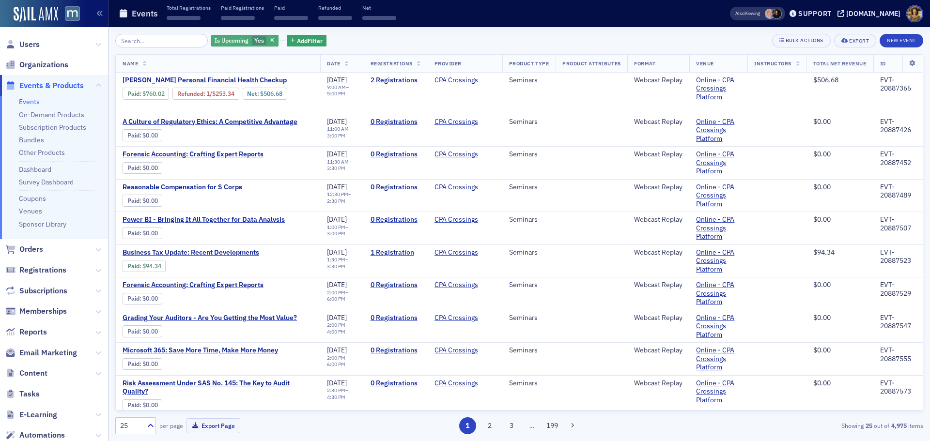
click at [262, 36] on div "Is Upcoming Yes" at bounding box center [244, 41] width 67 height 12
click at [308, 41] on input "No" at bounding box center [305, 40] width 9 height 9
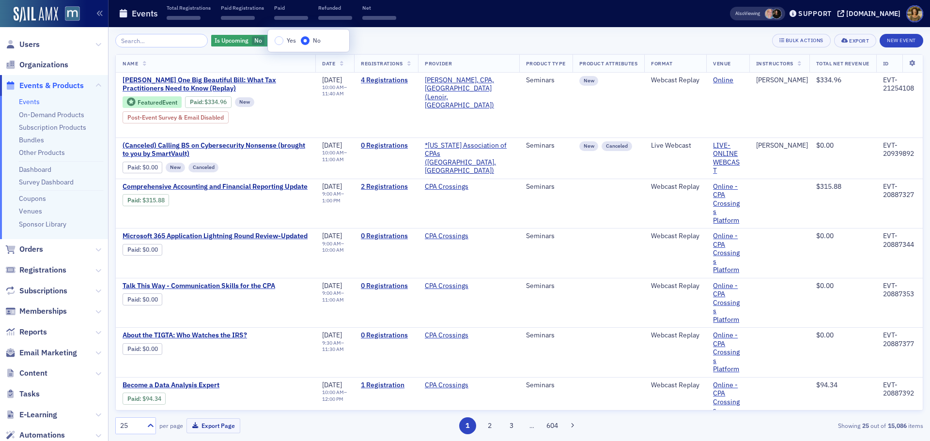
drag, startPoint x: 375, startPoint y: 40, endPoint x: 345, endPoint y: 40, distance: 30.0
click at [375, 40] on div "Is Upcoming No Add Filter Bulk Actions Export New Event" at bounding box center [519, 41] width 808 height 14
click at [289, 39] on icon "button" at bounding box center [291, 40] width 4 height 5
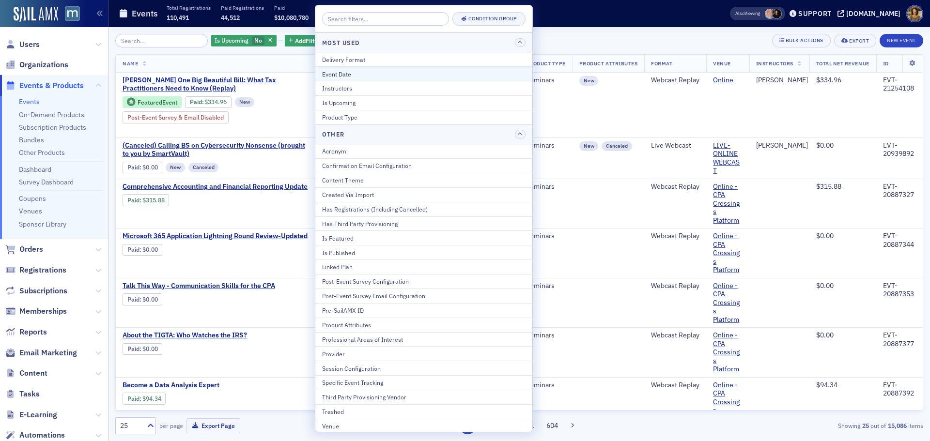
click at [335, 73] on div "Event Date" at bounding box center [423, 74] width 203 height 9
select select "7"
select select "2025"
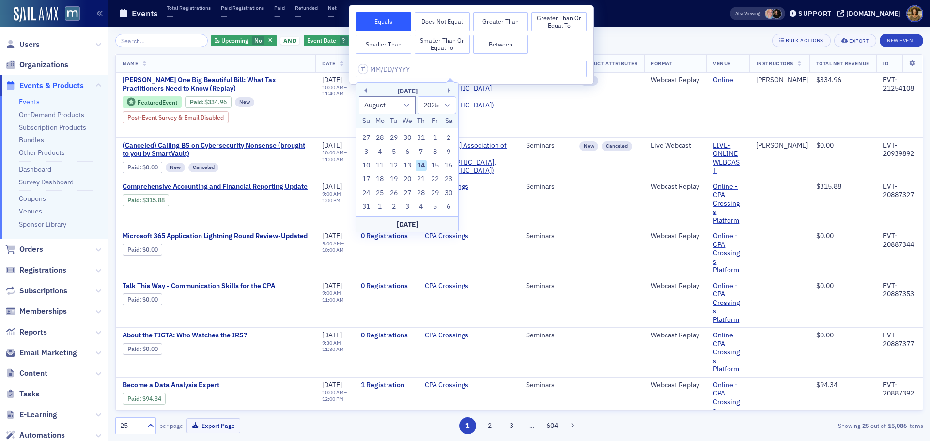
click at [504, 23] on button "Greater Than" at bounding box center [500, 21] width 55 height 19
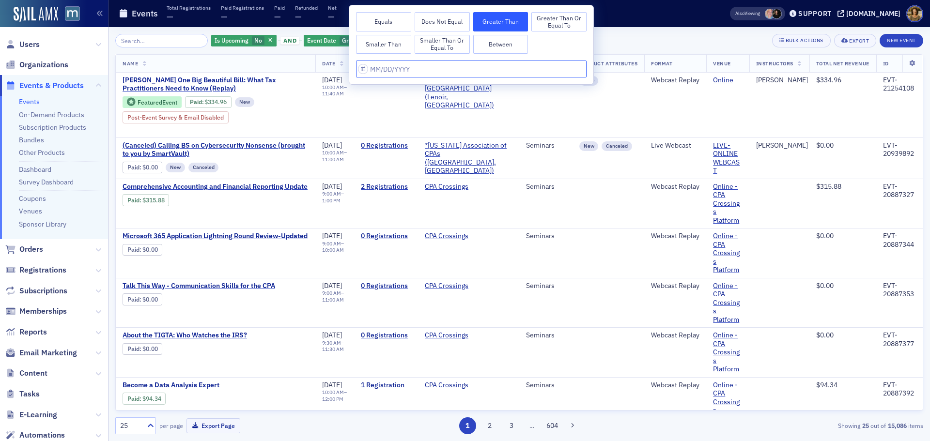
select select "7"
select select "2025"
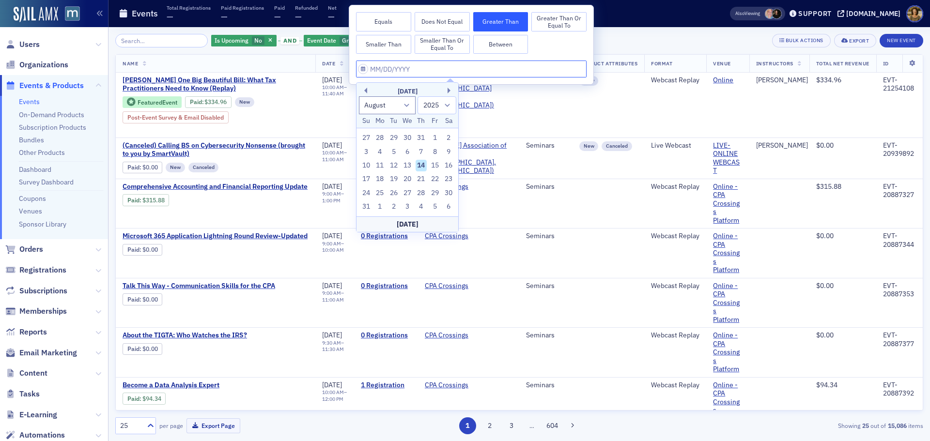
click at [415, 66] on input "text" at bounding box center [471, 69] width 231 height 17
click at [366, 92] on button "Previous Month" at bounding box center [364, 91] width 6 height 6
select select "6"
click at [392, 138] on div "1" at bounding box center [394, 138] width 12 height 12
type input "07/01/2025"
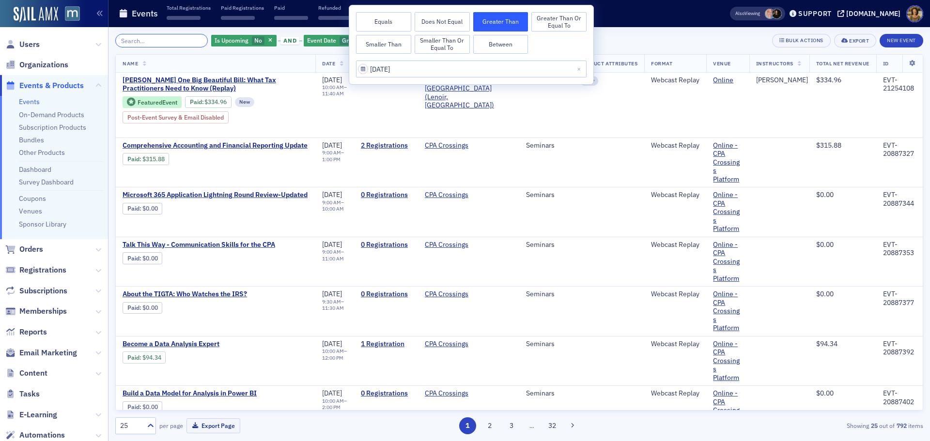
click at [170, 41] on input "search" at bounding box center [161, 41] width 92 height 14
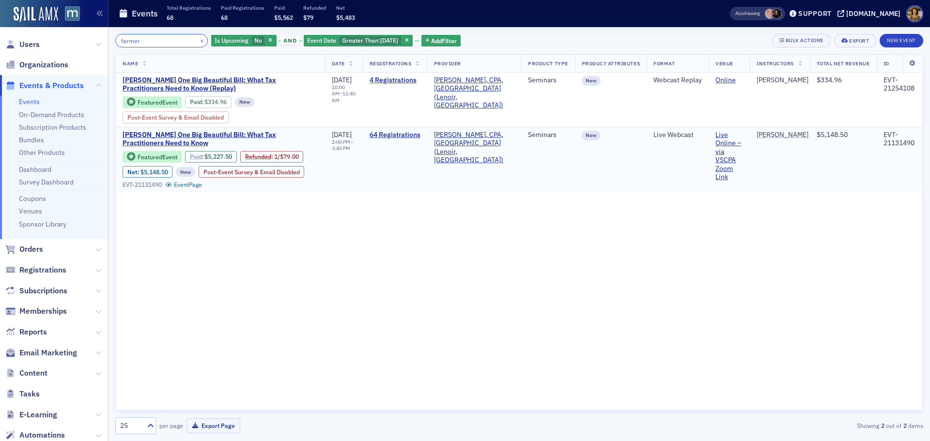
type input "farmer"
click at [198, 157] on link "Paid" at bounding box center [196, 156] width 12 height 7
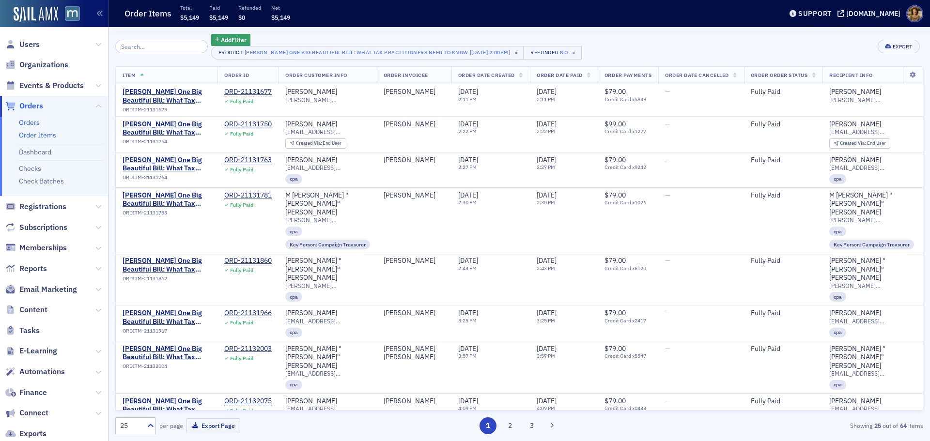
click at [31, 124] on link "Orders" at bounding box center [29, 122] width 21 height 9
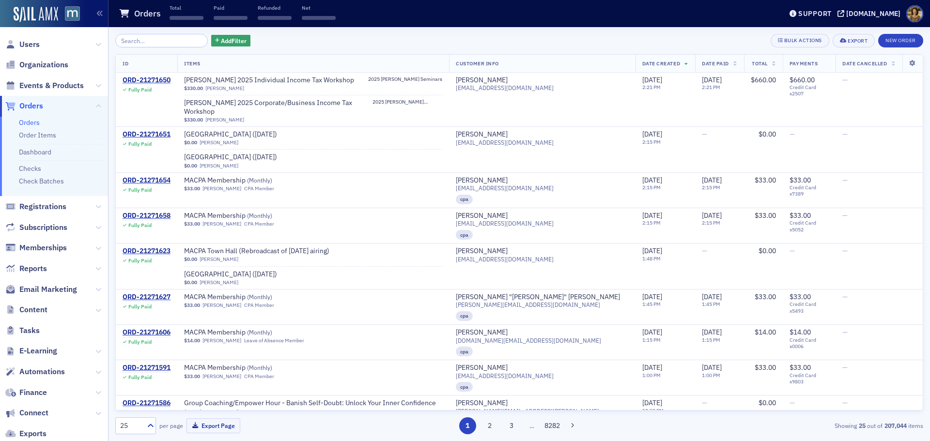
click at [150, 47] on div "Add Filter Bulk Actions Export New Order ID Items Customer Info Date Created Da…" at bounding box center [519, 234] width 808 height 400
click at [148, 41] on input "search" at bounding box center [161, 41] width 92 height 14
paste input "ORD-21144366"
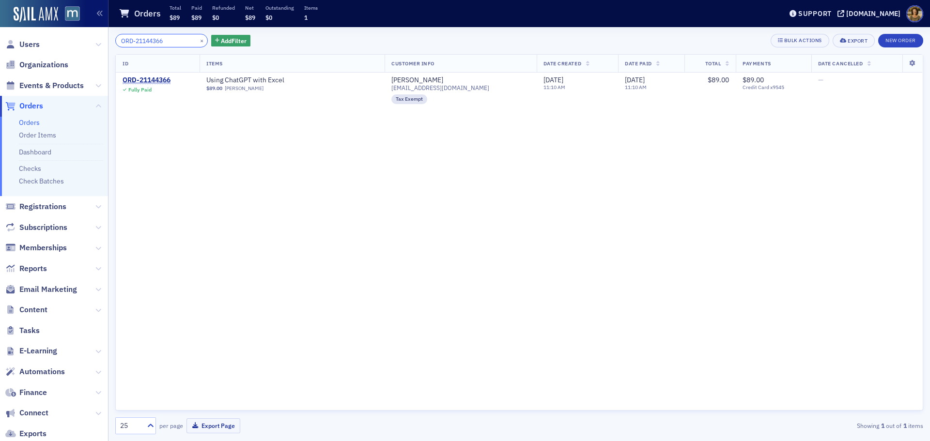
drag, startPoint x: 176, startPoint y: 40, endPoint x: 77, endPoint y: 46, distance: 99.0
click at [77, 46] on div "Users Organizations Events & Products Orders Orders Order Items Dashboard Check…" at bounding box center [465, 220] width 930 height 441
paste input "51947"
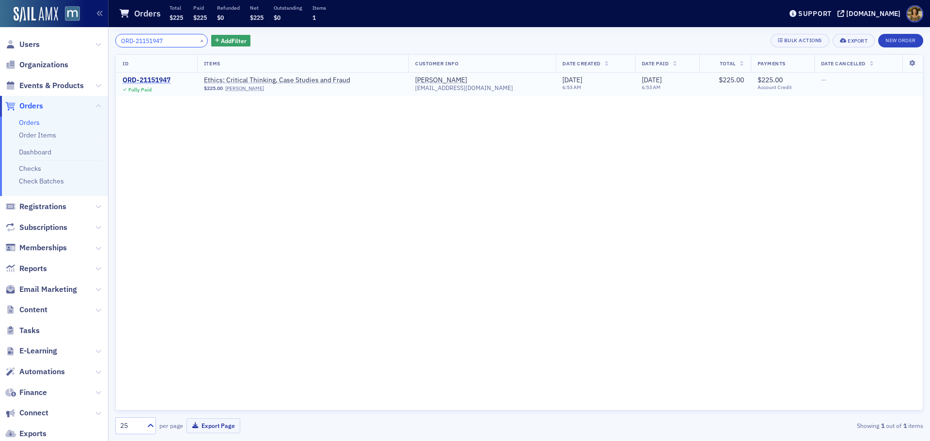
type input "ORD-21151947"
click at [154, 79] on div "ORD-21151947" at bounding box center [147, 80] width 48 height 9
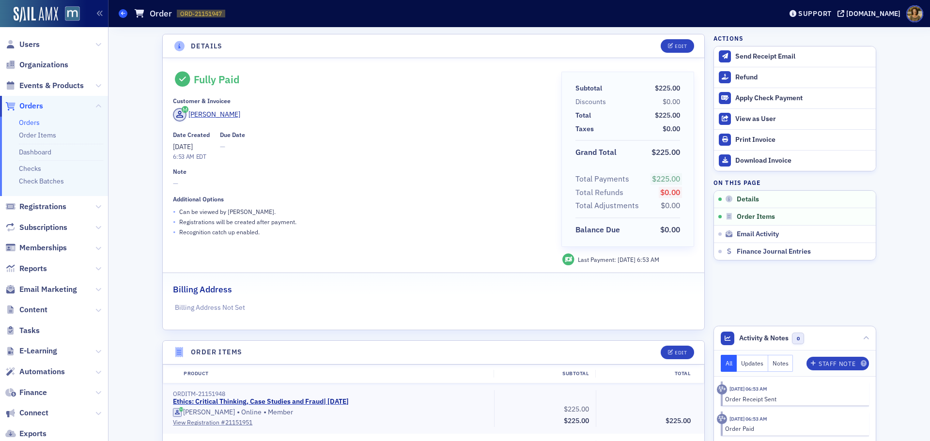
click at [119, 13] on span at bounding box center [123, 13] width 9 height 9
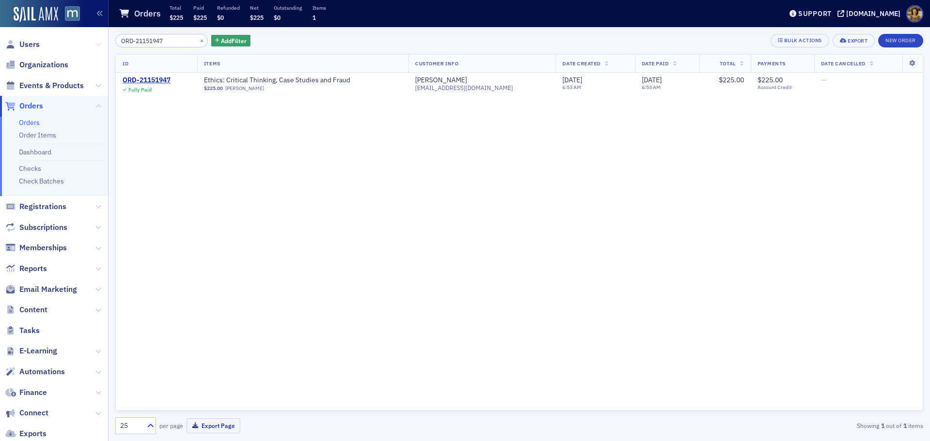
drag, startPoint x: 174, startPoint y: 42, endPoint x: 89, endPoint y: 43, distance: 85.2
click at [89, 43] on div "Users Organizations Events & Products Orders Orders Order Items Dashboard Check…" at bounding box center [465, 220] width 930 height 441
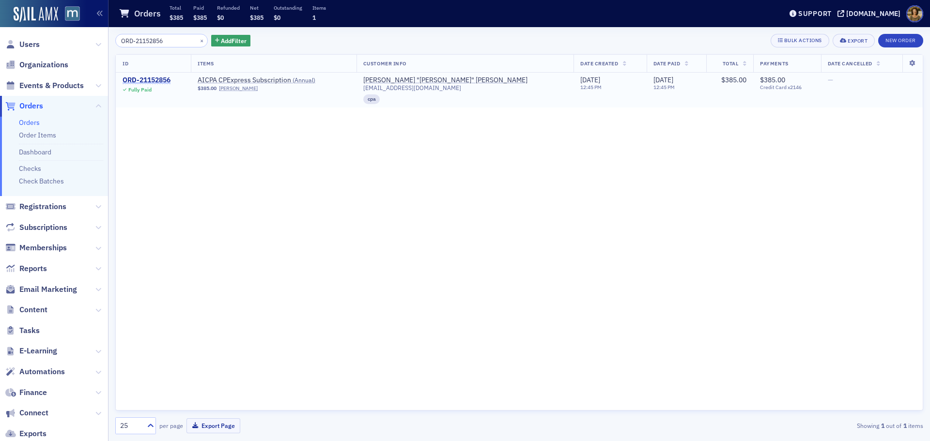
type input "ORD-21152856"
click at [155, 80] on div "ORD-21152856" at bounding box center [147, 80] width 48 height 9
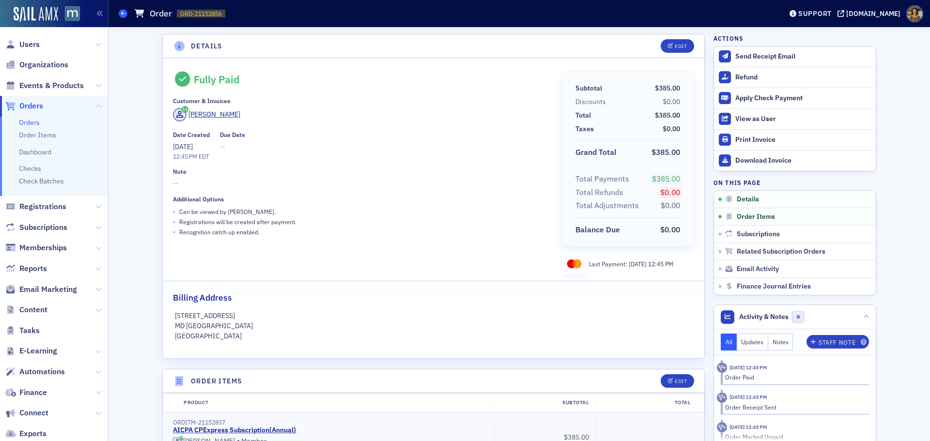
click at [121, 13] on span at bounding box center [123, 13] width 9 height 9
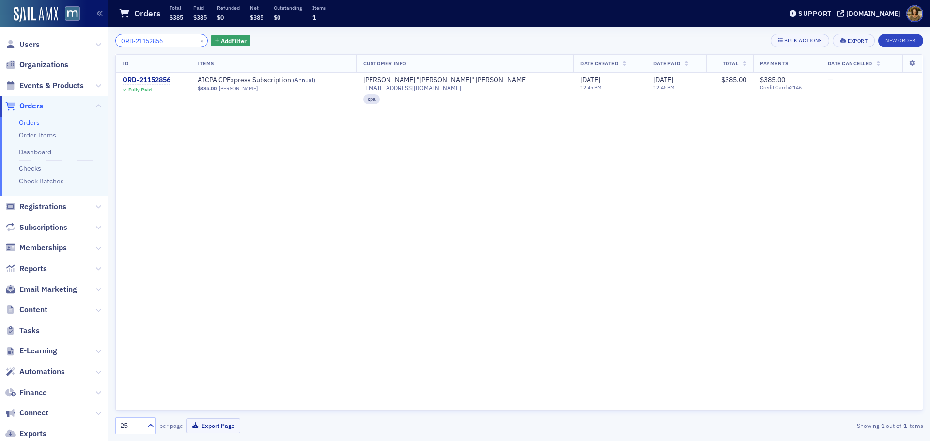
drag, startPoint x: 169, startPoint y: 43, endPoint x: 106, endPoint y: 43, distance: 62.5
click at [106, 43] on div "Users Organizations Events & Products Orders Orders Order Items Dashboard Check…" at bounding box center [465, 220] width 930 height 441
paste input "265"
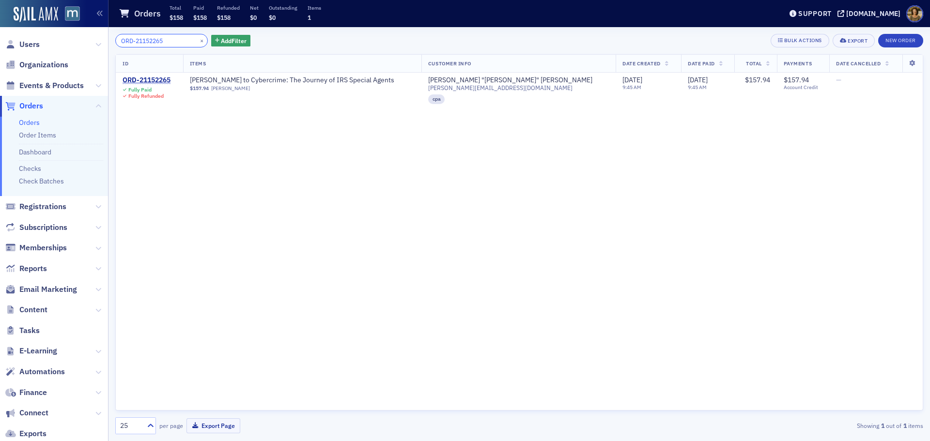
drag, startPoint x: 170, startPoint y: 40, endPoint x: 101, endPoint y: 42, distance: 69.8
click at [101, 42] on div "Users Organizations Events & Products Orders Orders Order Items Dashboard Check…" at bounding box center [465, 220] width 930 height 441
paste input "0899388"
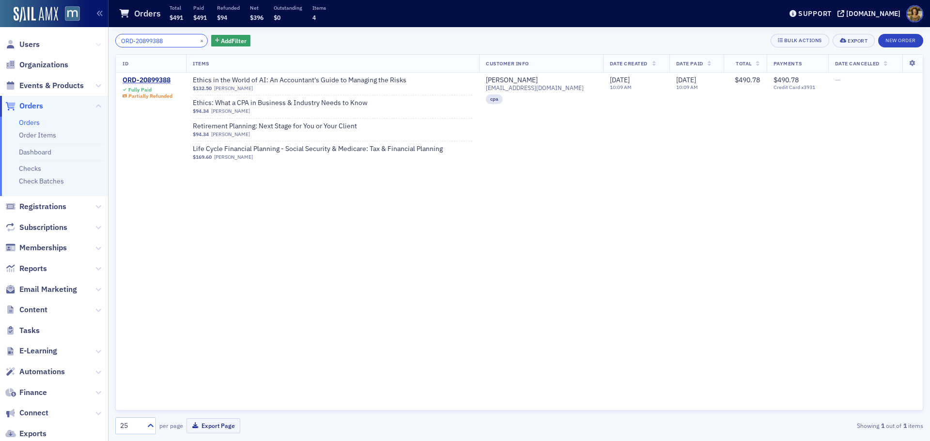
drag, startPoint x: 139, startPoint y: 43, endPoint x: 92, endPoint y: 46, distance: 47.5
click at [92, 46] on div "Users Organizations Events & Products Orders Orders Order Items Dashboard Check…" at bounding box center [465, 220] width 930 height 441
paste input "990607"
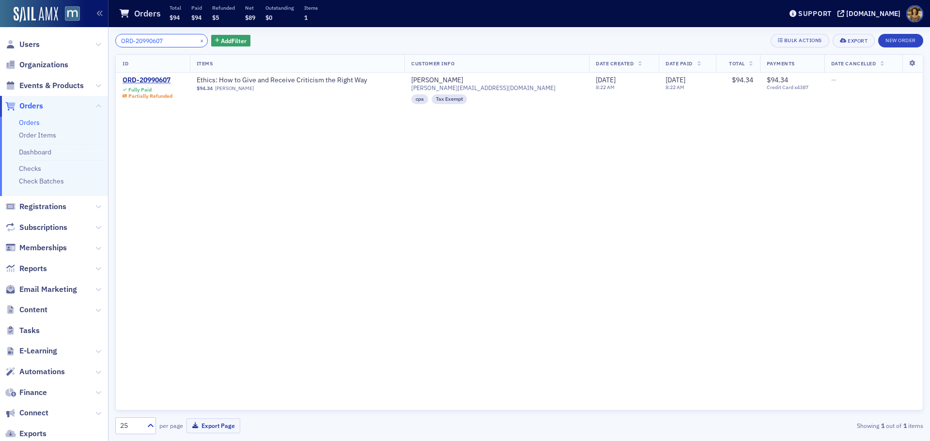
drag, startPoint x: 165, startPoint y: 39, endPoint x: 84, endPoint y: 46, distance: 80.7
click at [84, 46] on div "Users Organizations Events & Products Orders Orders Order Items Dashboard Check…" at bounding box center [465, 220] width 930 height 441
paste input "1111752"
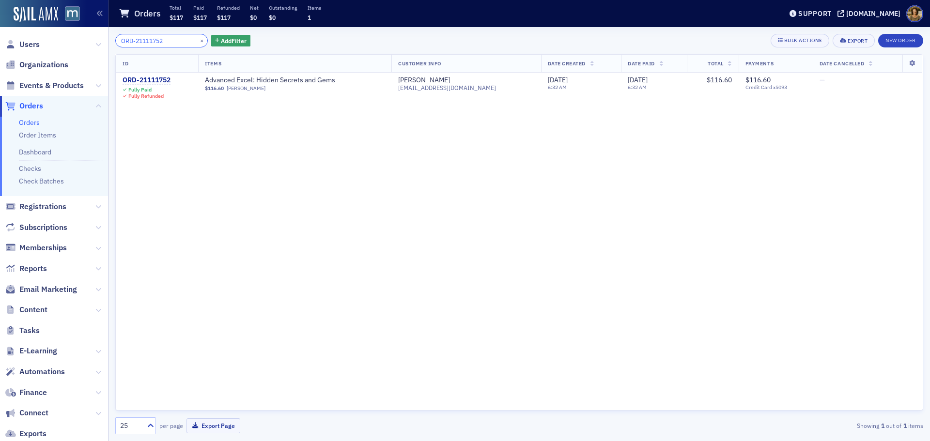
type input "ORD-21111752"
click at [157, 82] on div "ORD-21111752" at bounding box center [147, 80] width 48 height 9
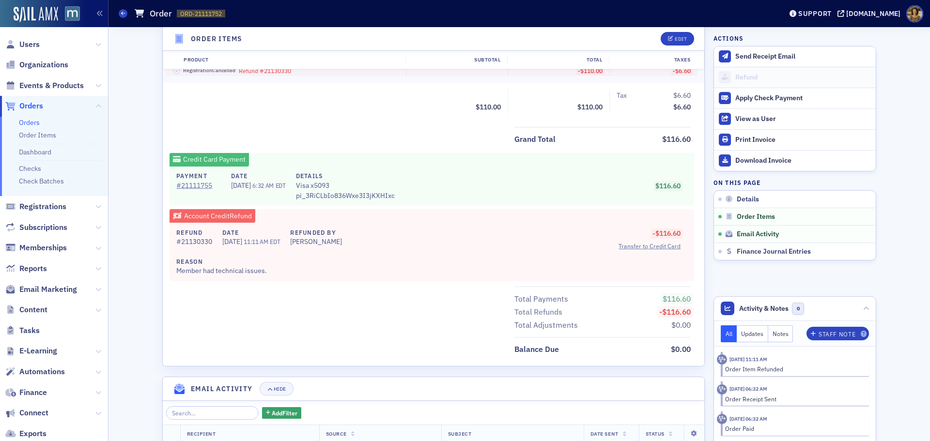
scroll to position [436, 0]
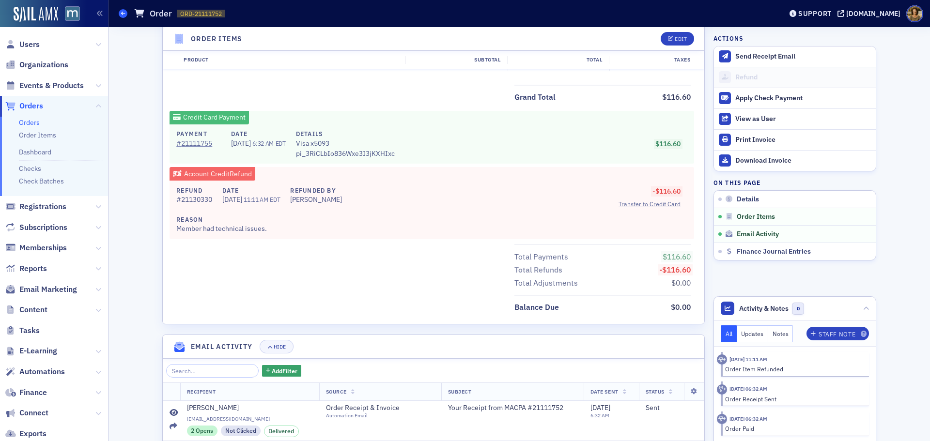
click at [122, 16] on span at bounding box center [123, 13] width 9 height 9
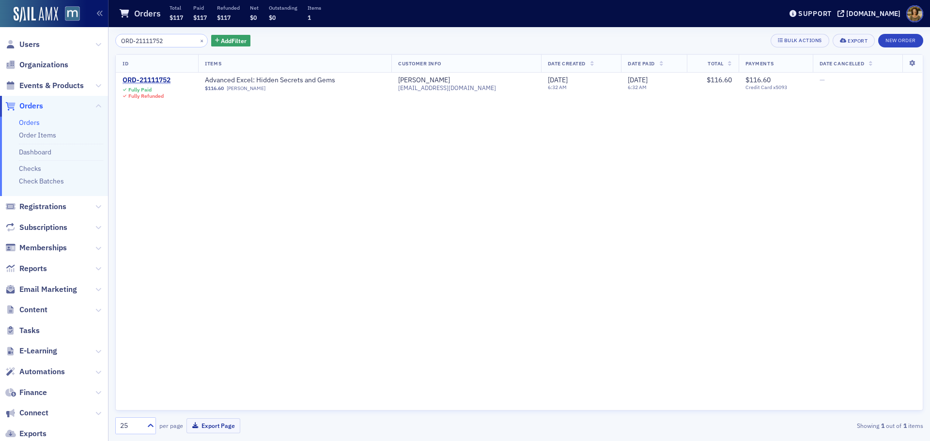
drag, startPoint x: 170, startPoint y: 46, endPoint x: 66, endPoint y: 47, distance: 104.1
click at [67, 47] on div "Users Organizations Events & Products Orders Orders Order Items Dashboard Check…" at bounding box center [465, 220] width 930 height 441
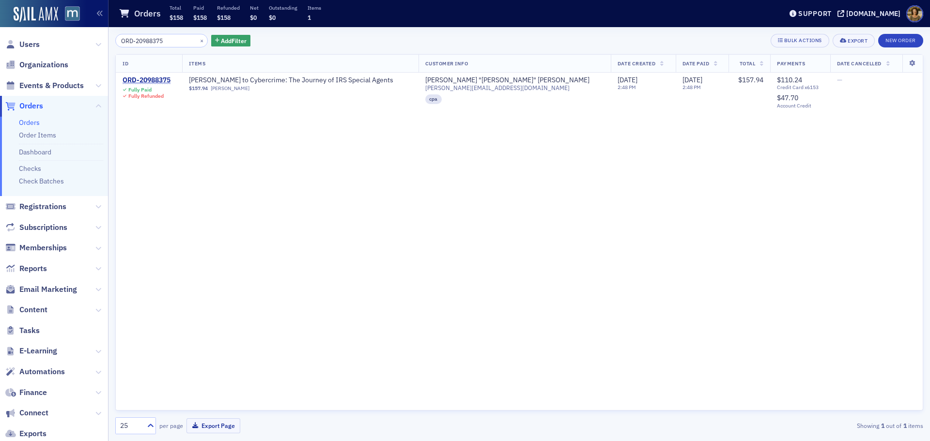
type input "ORD-20988375"
click at [153, 81] on div "ORD-20988375" at bounding box center [147, 80] width 48 height 9
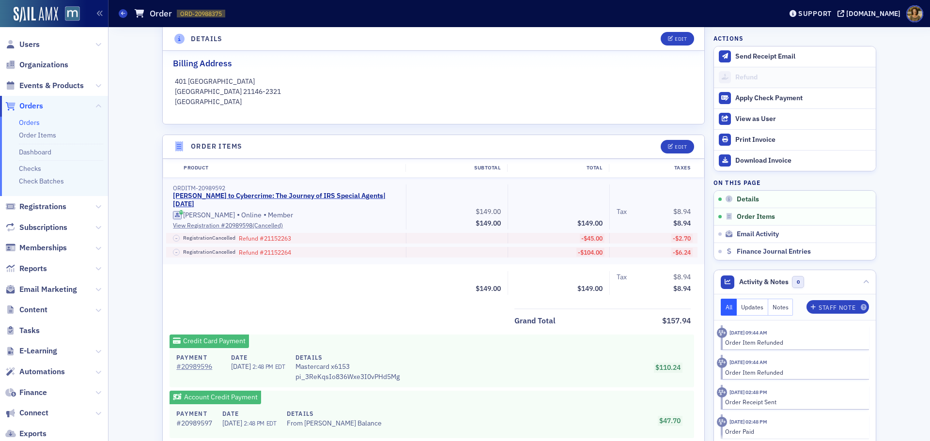
scroll to position [291, 0]
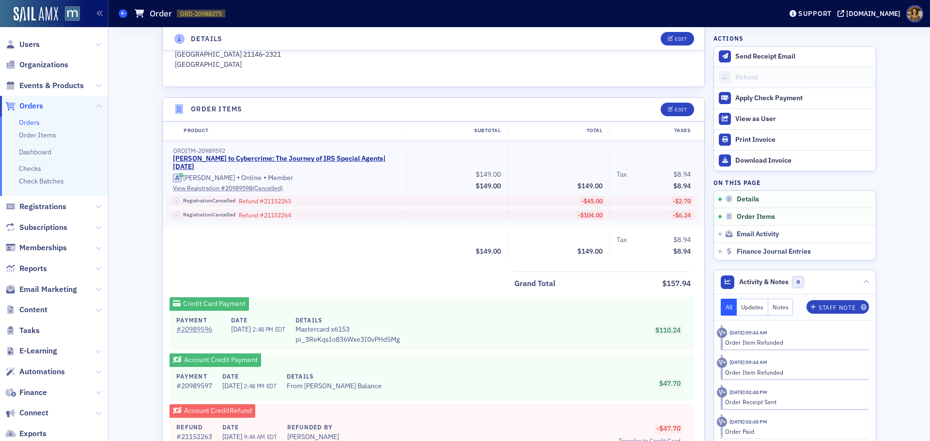
click at [120, 15] on span at bounding box center [123, 13] width 9 height 9
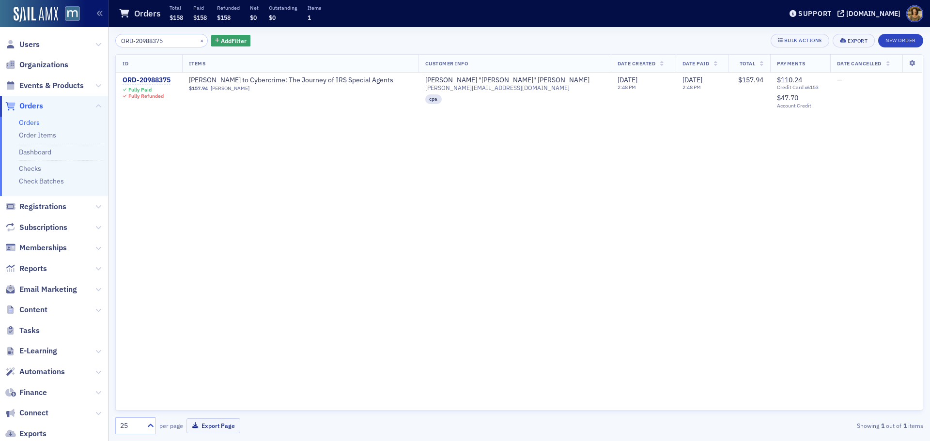
drag, startPoint x: 152, startPoint y: 41, endPoint x: 87, endPoint y: 46, distance: 65.1
click at [87, 46] on div "Users Organizations Events & Products Orders Orders Order Items Dashboard Check…" at bounding box center [465, 220] width 930 height 441
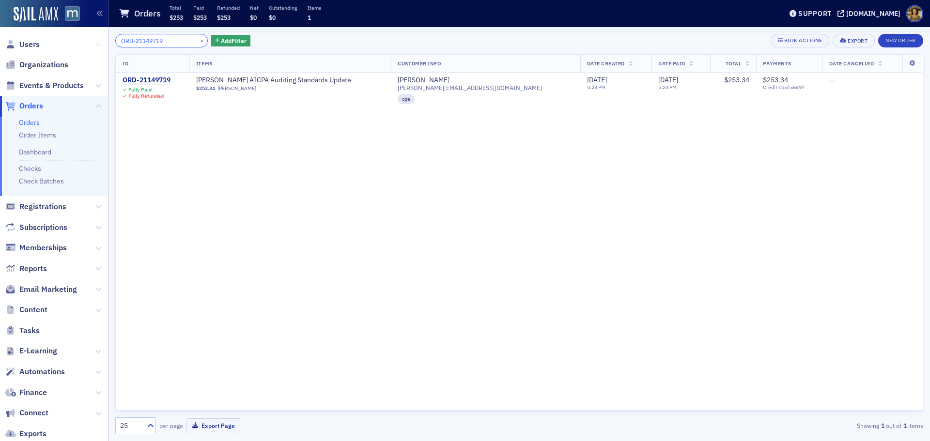
drag, startPoint x: 171, startPoint y: 41, endPoint x: 93, endPoint y: 45, distance: 78.5
click at [93, 45] on div "Users Organizations Events & Products Orders Orders Order Items Dashboard Check…" at bounding box center [465, 220] width 930 height 441
paste input "0988375"
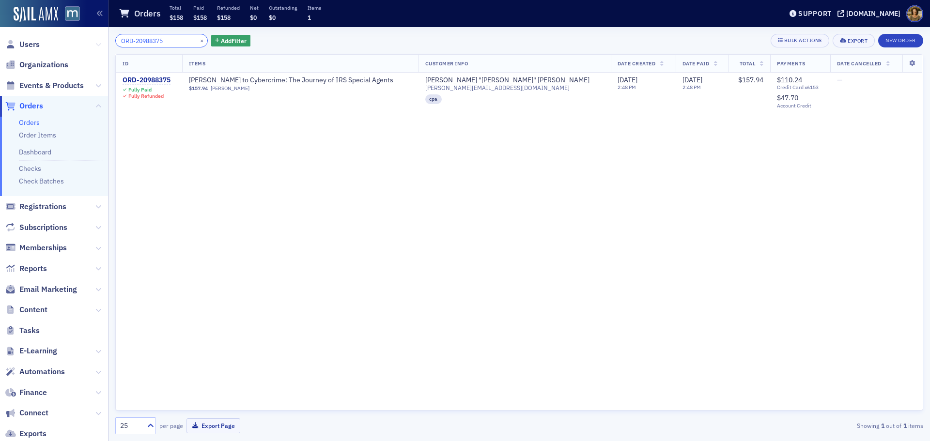
drag, startPoint x: 164, startPoint y: 41, endPoint x: 88, endPoint y: 46, distance: 76.2
click at [88, 46] on div "Users Organizations Events & Products Orders Orders Order Items Dashboard Check…" at bounding box center [465, 220] width 930 height 441
paste input "90607"
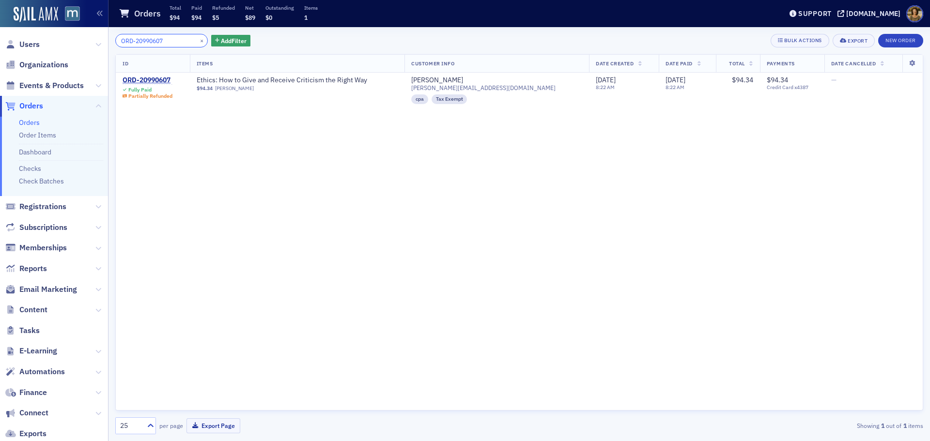
type input "ORD-20990607"
click at [149, 81] on div "ORD-20990607" at bounding box center [148, 80] width 50 height 9
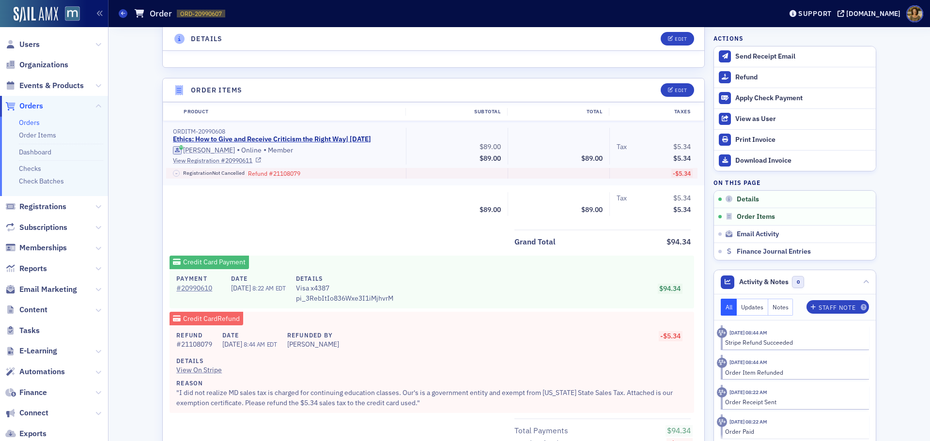
scroll to position [339, 0]
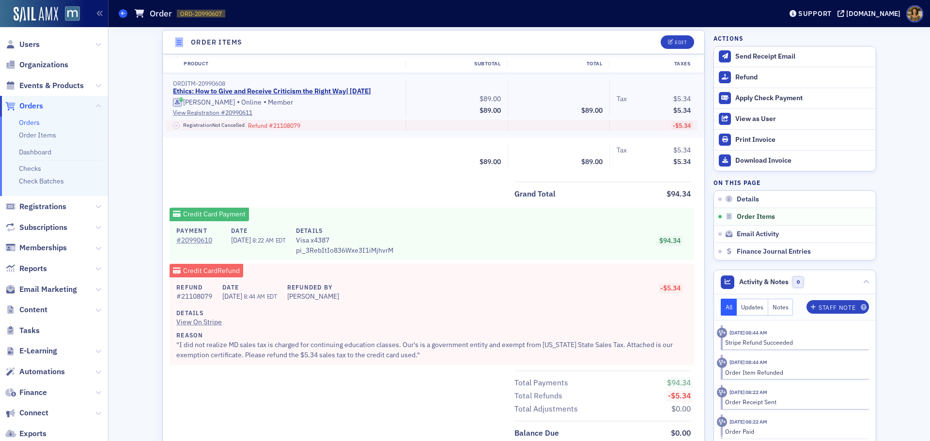
click at [122, 12] on icon at bounding box center [123, 13] width 4 height 4
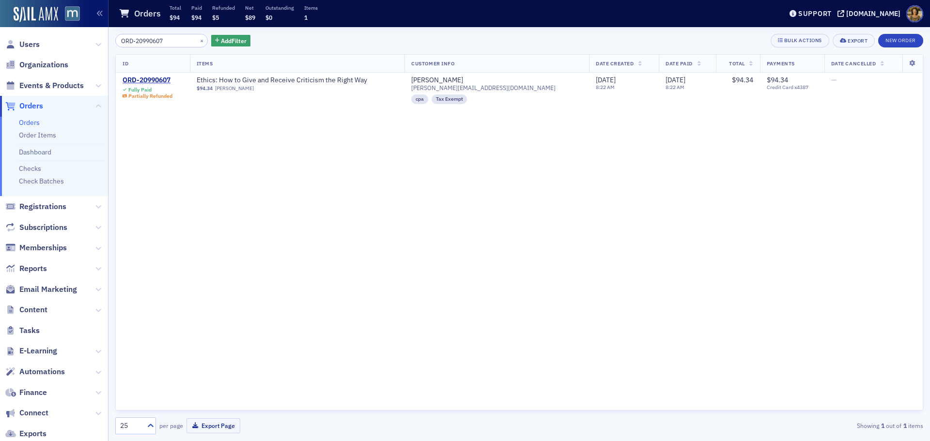
drag, startPoint x: 172, startPoint y: 40, endPoint x: 77, endPoint y: 42, distance: 95.9
click at [77, 42] on div "Users Organizations Events & Products Orders Orders Order Items Dashboard Check…" at bounding box center [465, 220] width 930 height 441
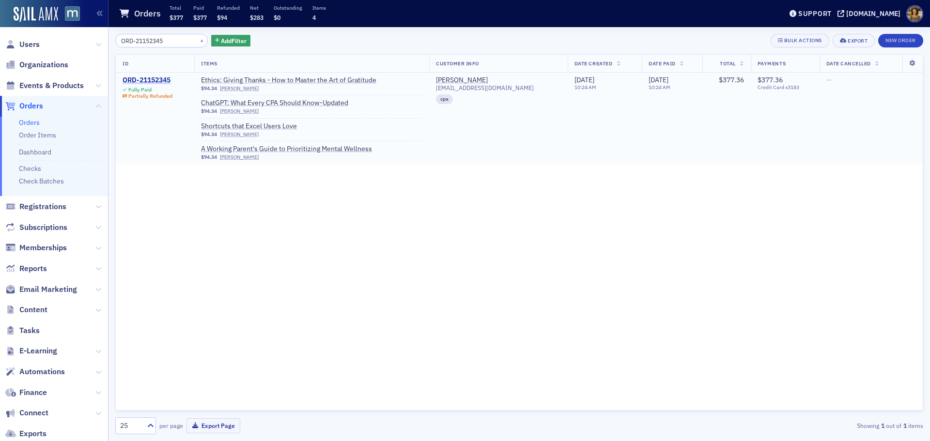
type input "ORD-21152345"
click at [150, 80] on div "ORD-21152345" at bounding box center [148, 80] width 50 height 9
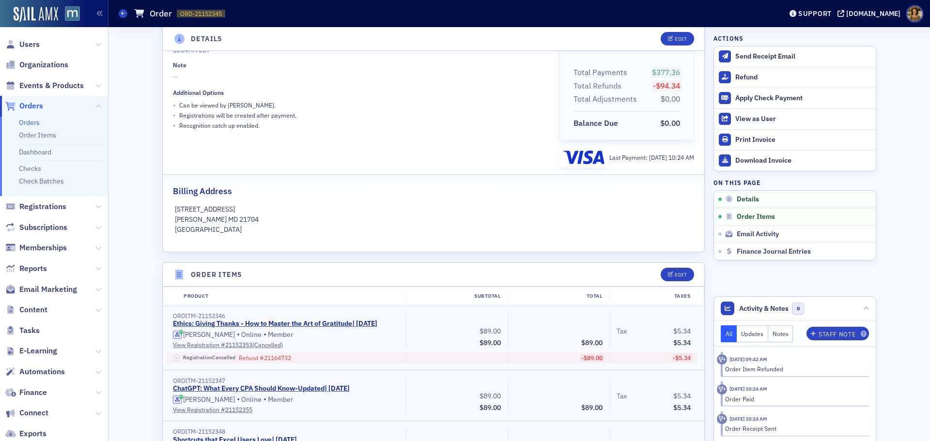
scroll to position [242, 0]
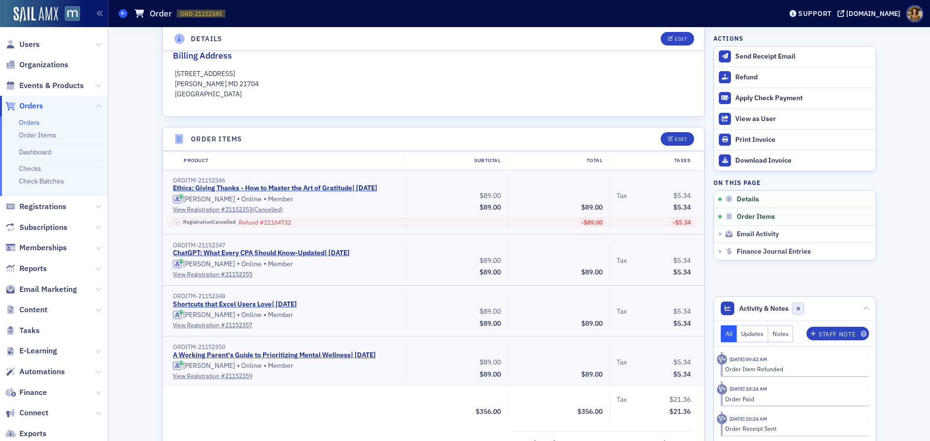
drag, startPoint x: 119, startPoint y: 15, endPoint x: 126, endPoint y: 16, distance: 7.4
click at [120, 15] on span at bounding box center [123, 13] width 9 height 9
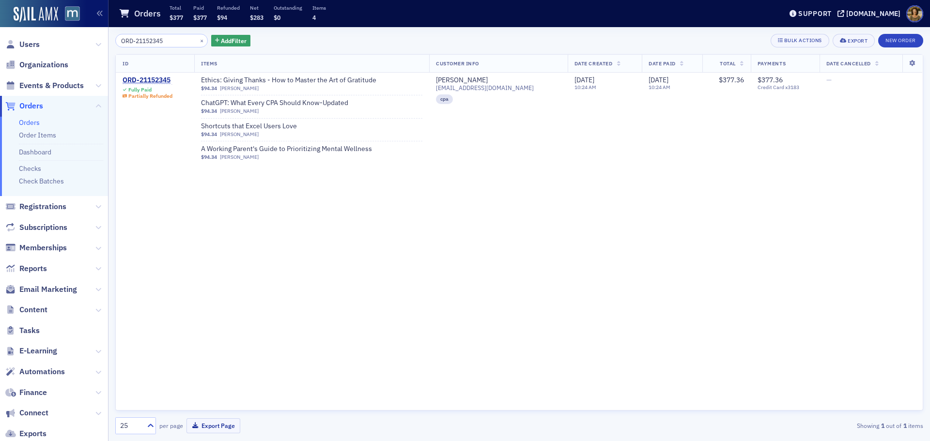
drag, startPoint x: 171, startPoint y: 40, endPoint x: 74, endPoint y: 46, distance: 97.0
click at [74, 46] on div "Users Organizations Events & Products Orders Orders Order Items Dashboard Check…" at bounding box center [465, 220] width 930 height 441
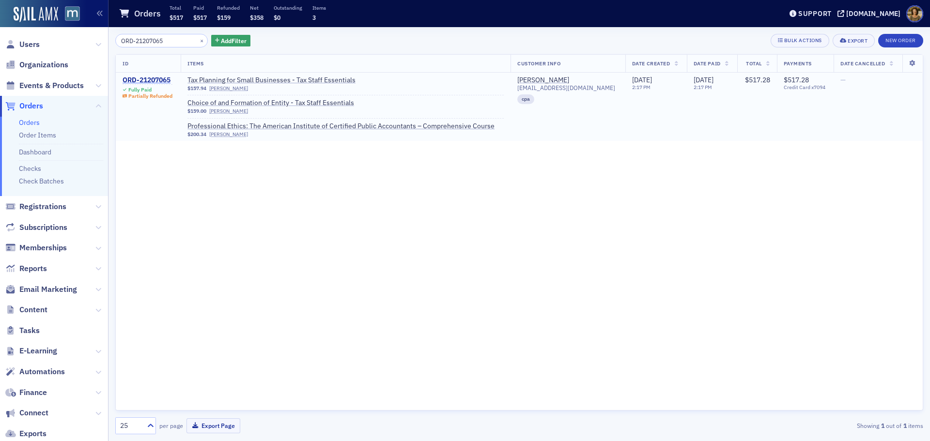
type input "ORD-21207065"
click at [165, 78] on div "ORD-21207065" at bounding box center [148, 80] width 50 height 9
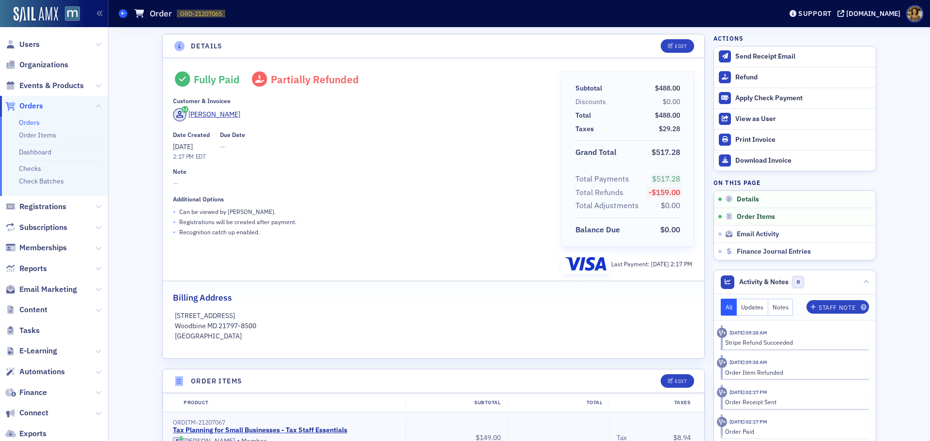
click at [125, 12] on icon at bounding box center [123, 13] width 4 height 4
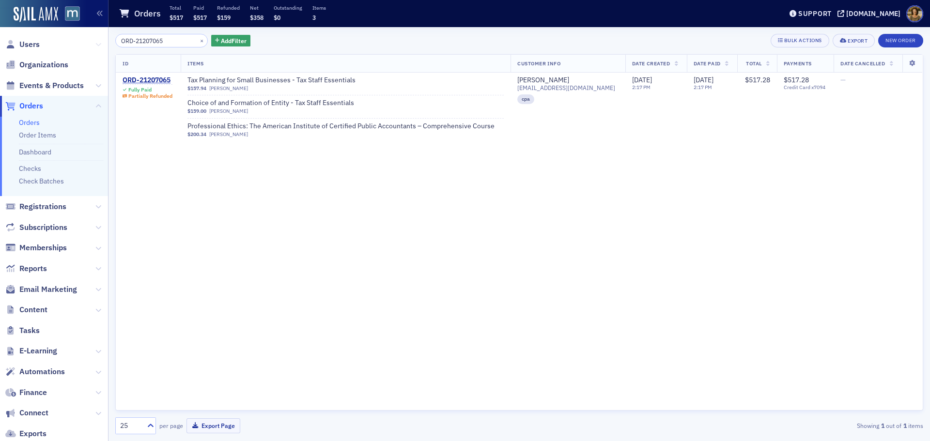
drag, startPoint x: 175, startPoint y: 40, endPoint x: 88, endPoint y: 43, distance: 86.7
click at [88, 43] on div "Users Organizations Events & Products Orders Orders Order Items Dashboard Check…" at bounding box center [465, 220] width 930 height 441
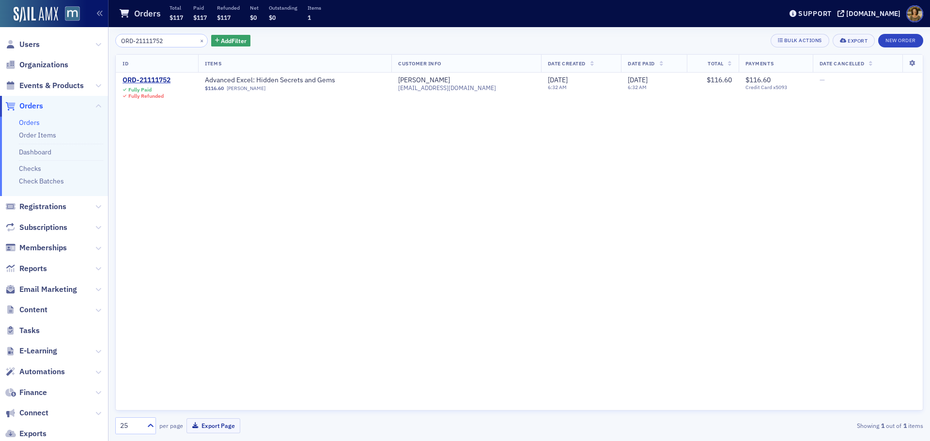
type input "ORD-21111752"
click at [146, 84] on div "ORD-21111752" at bounding box center [147, 80] width 48 height 9
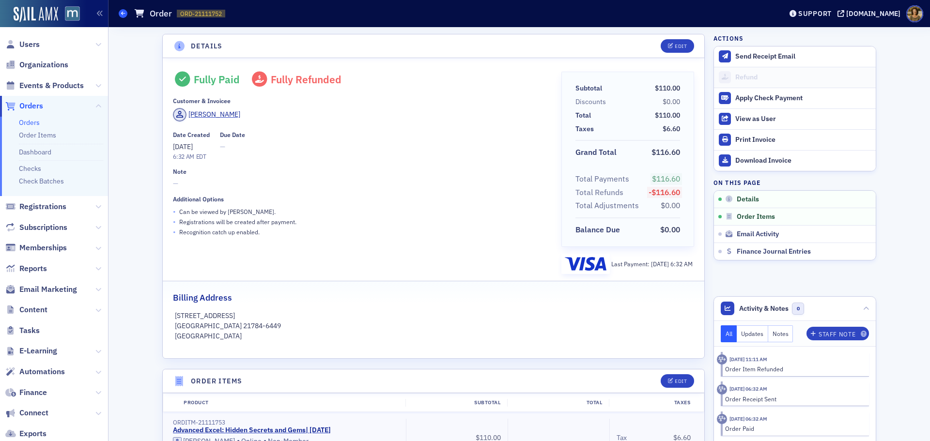
click at [122, 13] on icon at bounding box center [123, 13] width 4 height 4
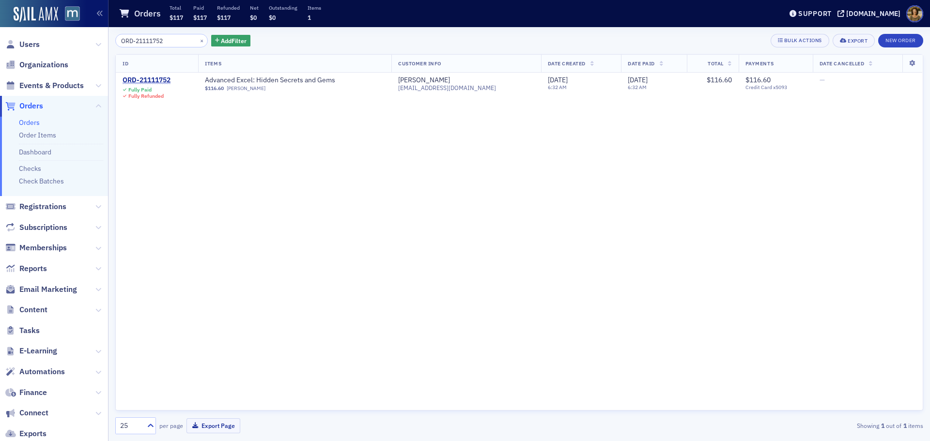
drag, startPoint x: 134, startPoint y: 42, endPoint x: 84, endPoint y: 45, distance: 49.5
click at [84, 45] on div "Users Organizations Events & Products Orders Orders Order Items Dashboard Check…" at bounding box center [465, 220] width 930 height 441
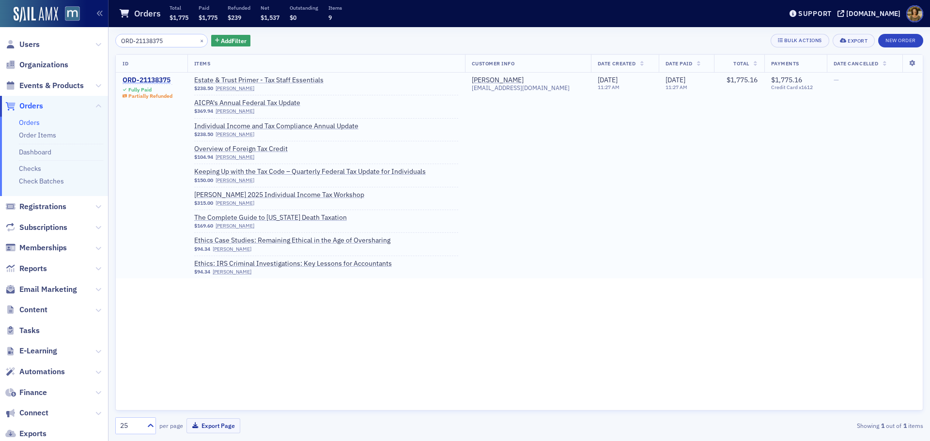
type input "ORD-21138375"
click at [149, 78] on div "ORD-21138375" at bounding box center [148, 80] width 50 height 9
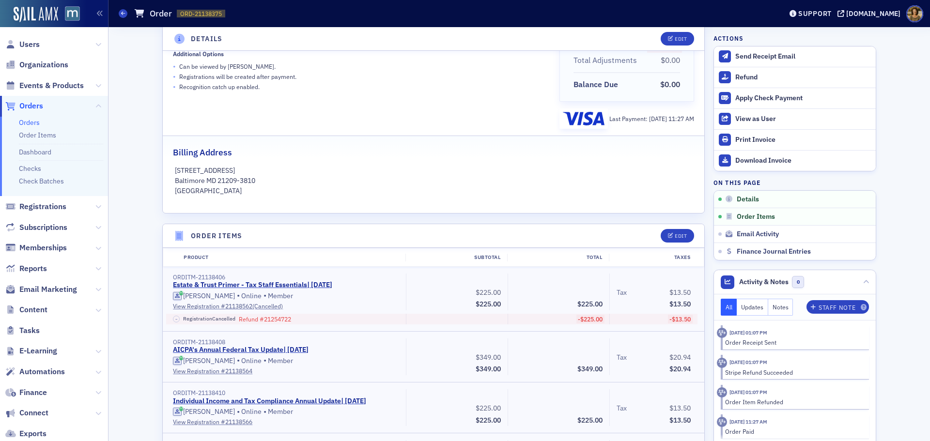
scroll to position [194, 0]
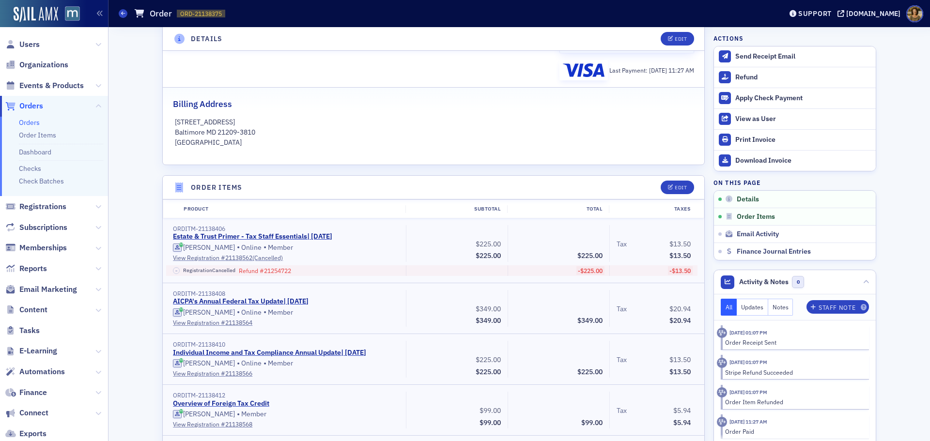
drag, startPoint x: 121, startPoint y: 12, endPoint x: 129, endPoint y: 12, distance: 8.2
click at [121, 12] on span at bounding box center [123, 13] width 9 height 9
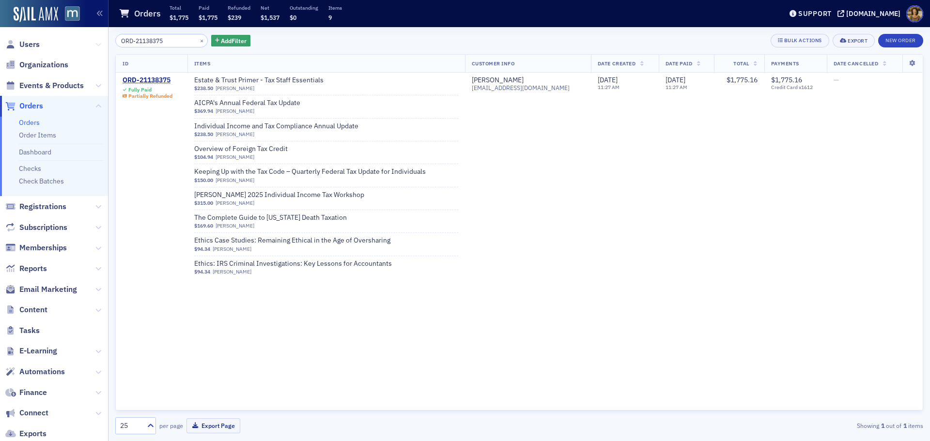
drag, startPoint x: 164, startPoint y: 38, endPoint x: 91, endPoint y: 39, distance: 73.6
click at [91, 39] on div "Users Organizations Events & Products Orders Orders Order Items Dashboard Check…" at bounding box center [465, 220] width 930 height 441
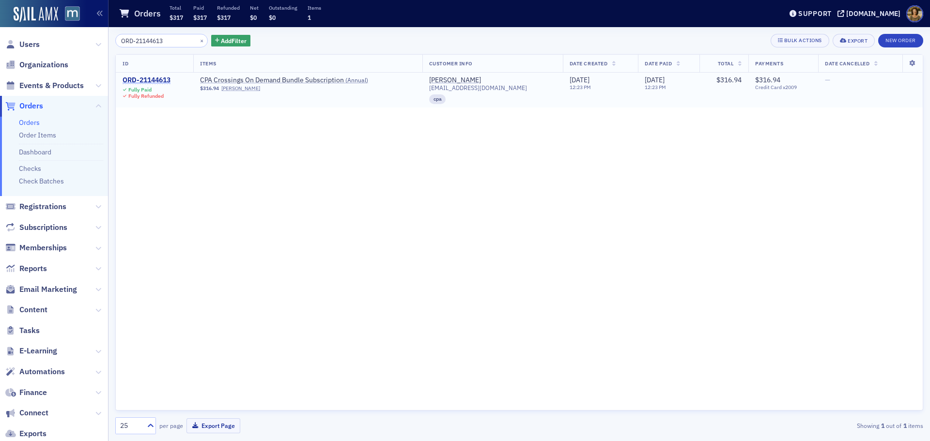
type input "ORD-21144613"
click at [154, 79] on div "ORD-21144613" at bounding box center [147, 80] width 48 height 9
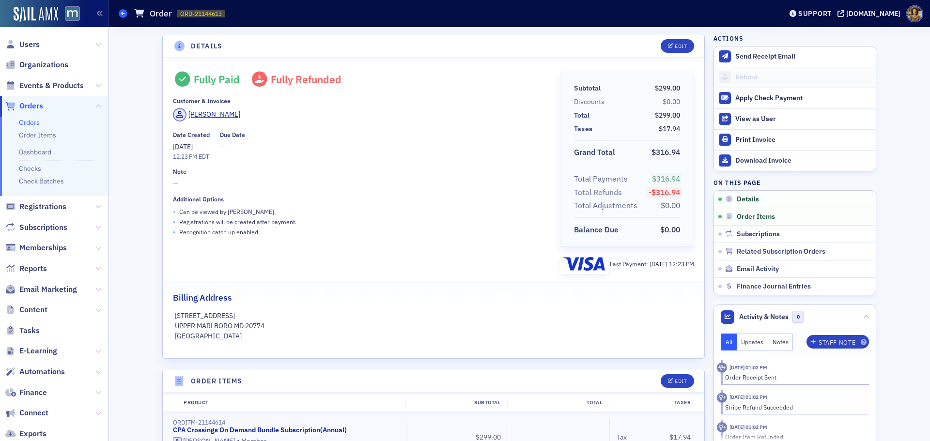
click at [123, 9] on span at bounding box center [123, 13] width 9 height 9
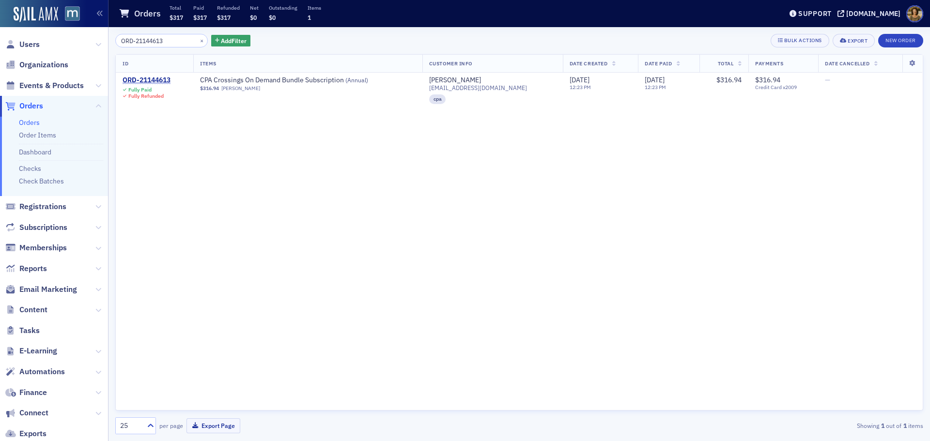
drag, startPoint x: 168, startPoint y: 38, endPoint x: 96, endPoint y: 39, distance: 71.7
click at [96, 39] on div "Users Organizations Events & Products Orders Orders Order Items Dashboard Check…" at bounding box center [465, 220] width 930 height 441
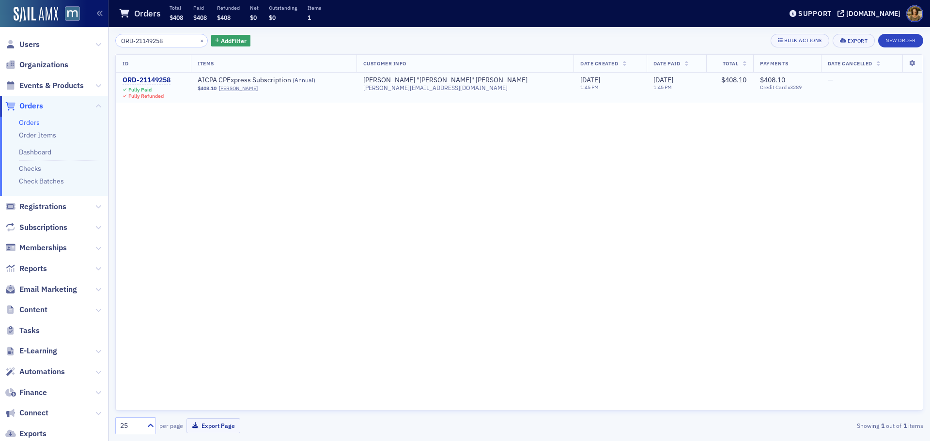
type input "ORD-21149258"
click at [155, 79] on div "ORD-21149258" at bounding box center [147, 80] width 48 height 9
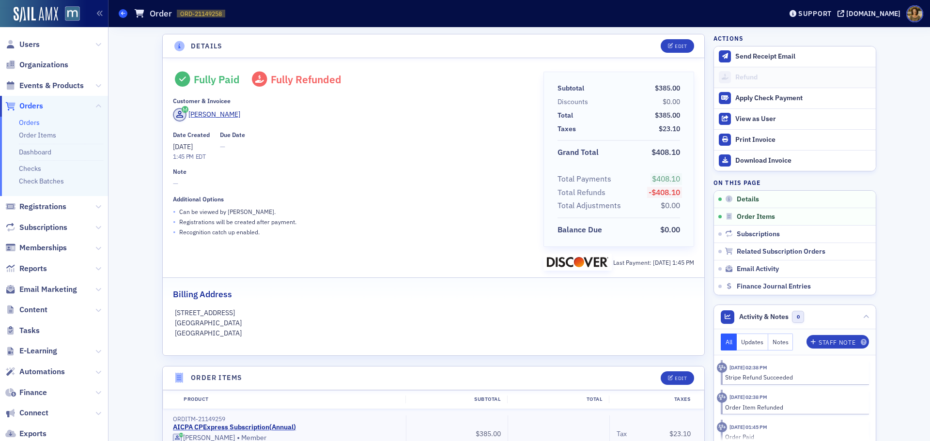
click at [121, 16] on span at bounding box center [123, 13] width 9 height 9
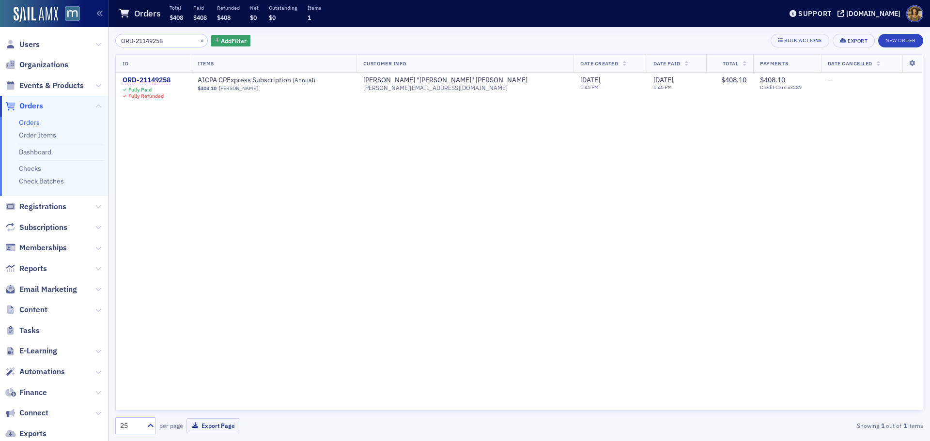
drag, startPoint x: 173, startPoint y: 42, endPoint x: 97, endPoint y: 41, distance: 76.0
click at [97, 41] on div "Users Organizations Events & Products Orders Orders Order Items Dashboard Check…" at bounding box center [465, 220] width 930 height 441
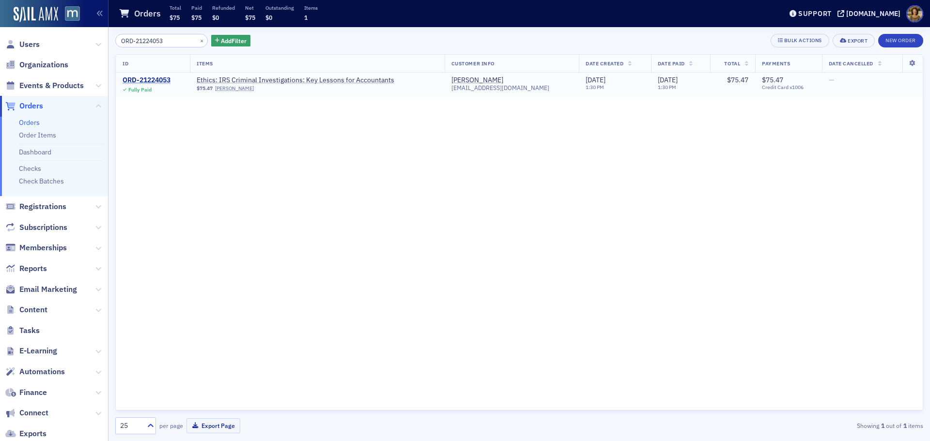
type input "ORD-21224053"
click at [149, 81] on div "ORD-21224053" at bounding box center [147, 80] width 48 height 9
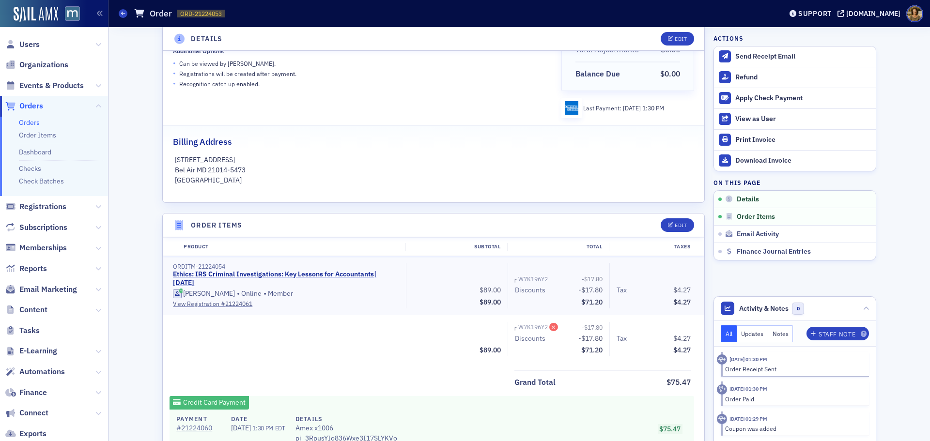
scroll to position [194, 0]
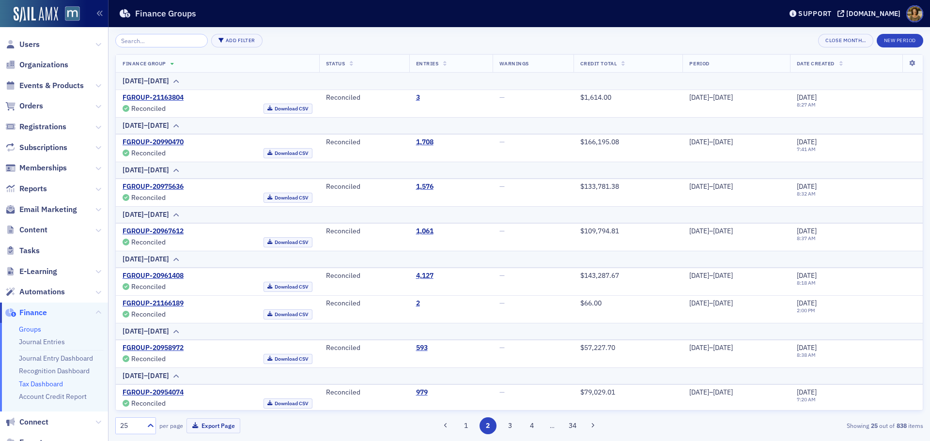
click at [29, 384] on link "Tax Dashboard" at bounding box center [41, 384] width 44 height 9
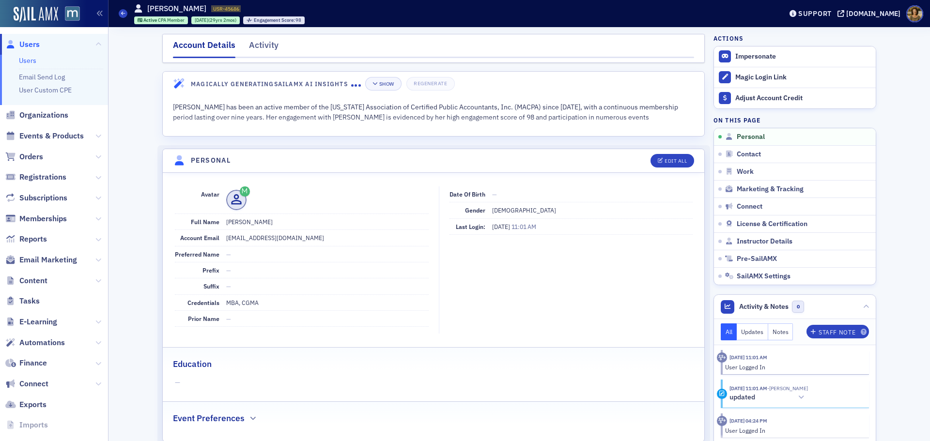
drag, startPoint x: 261, startPoint y: 44, endPoint x: 377, endPoint y: 47, distance: 116.3
click at [261, 44] on div "Activity" at bounding box center [264, 48] width 30 height 18
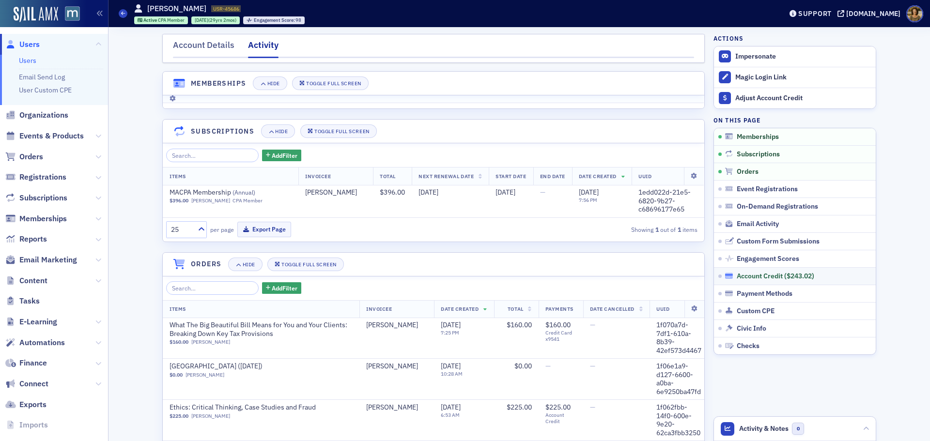
click at [765, 276] on div "Account Credit ( $243.02 )" at bounding box center [775, 276] width 77 height 9
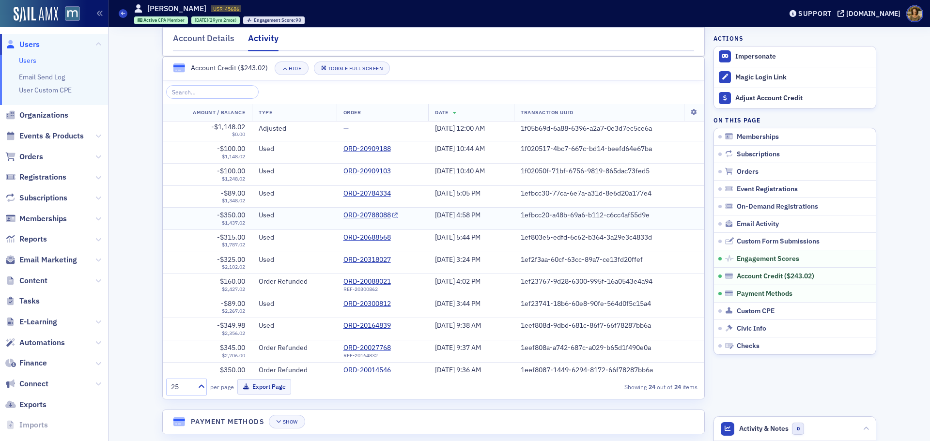
scroll to position [97, 0]
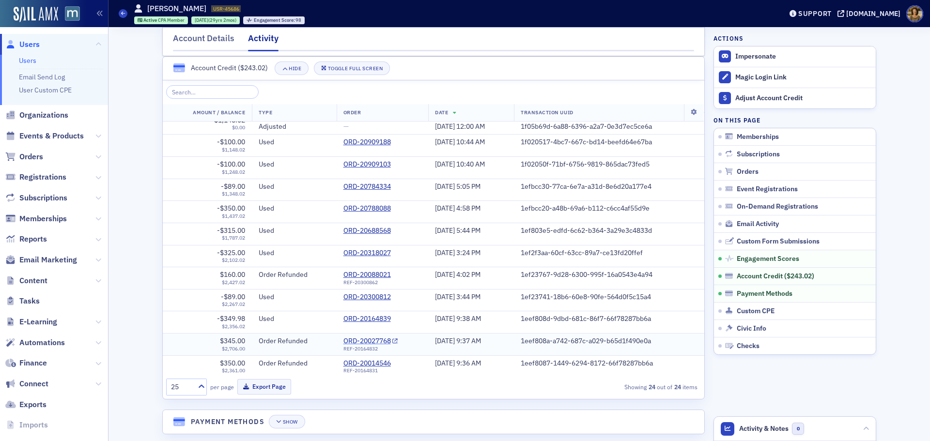
click at [378, 342] on link "ORD-20027768" at bounding box center [370, 341] width 55 height 9
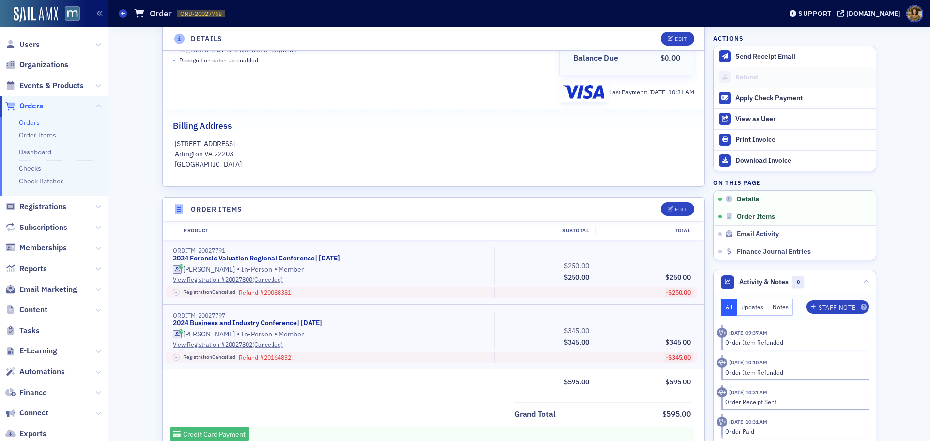
scroll to position [194, 0]
